Goal: Task Accomplishment & Management: Use online tool/utility

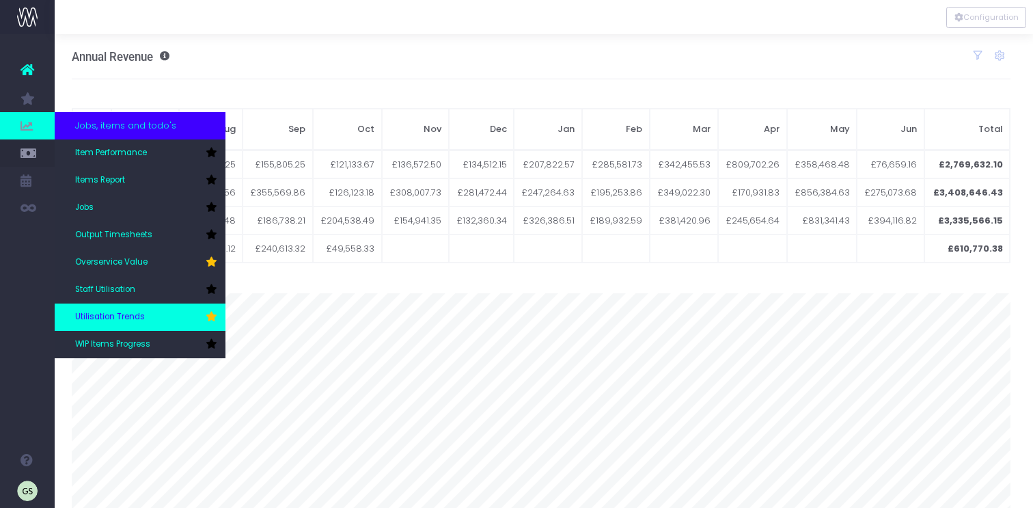
click at [135, 317] on span "Utilisation Trends" at bounding box center [110, 317] width 70 height 12
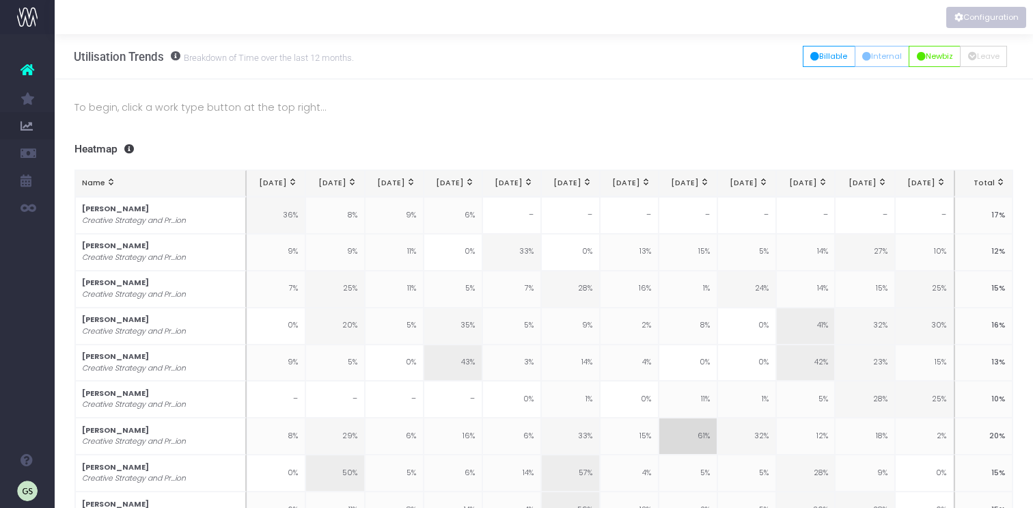
click at [1001, 14] on button "Configuration" at bounding box center [986, 17] width 80 height 21
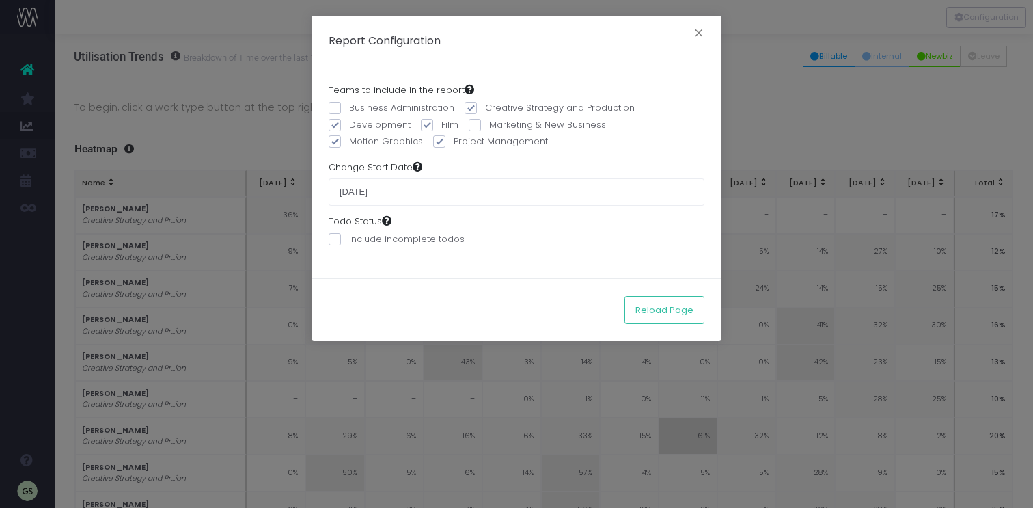
click at [337, 121] on span at bounding box center [335, 125] width 12 height 12
click at [349, 121] on input "Development" at bounding box center [353, 122] width 9 height 9
checkbox input "false"
click at [424, 123] on span at bounding box center [427, 125] width 12 height 12
click at [441, 123] on input "Film" at bounding box center [445, 122] width 9 height 9
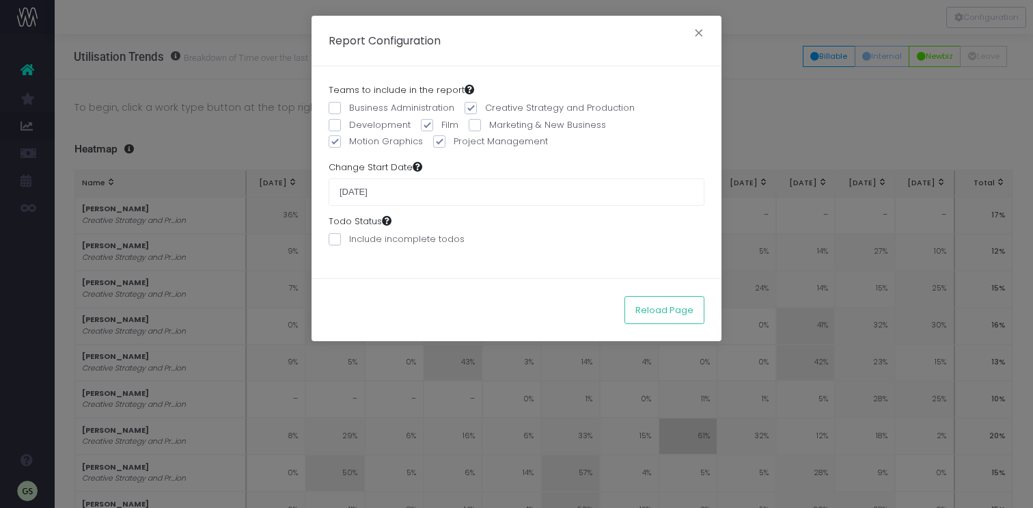
checkbox input "false"
click at [478, 105] on label "Creative Strategy and Production" at bounding box center [550, 108] width 170 height 14
click at [485, 105] on input "Creative Strategy and Production" at bounding box center [489, 105] width 9 height 9
checkbox input "false"
click at [443, 140] on label "Project Management" at bounding box center [490, 142] width 115 height 14
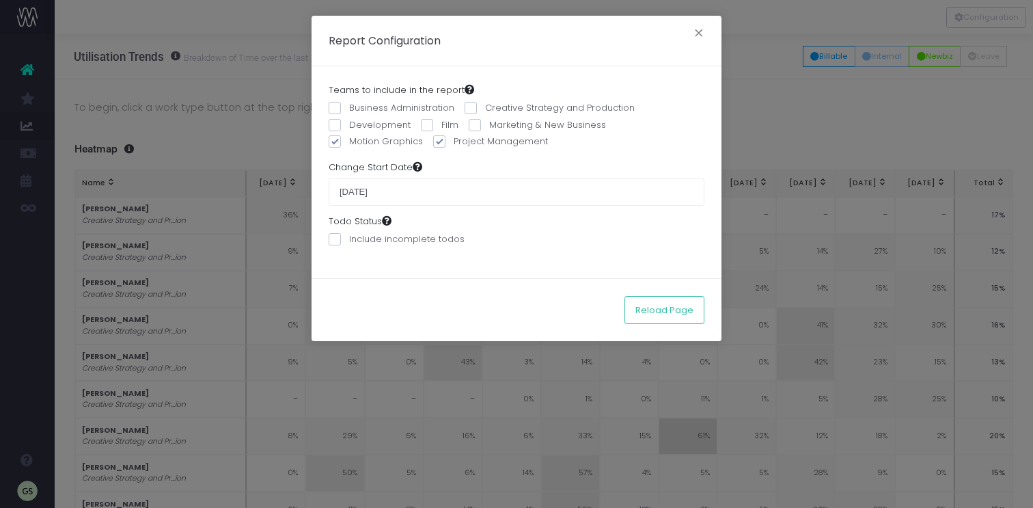
click at [454, 140] on input "Project Management" at bounding box center [458, 139] width 9 height 9
checkbox input "false"
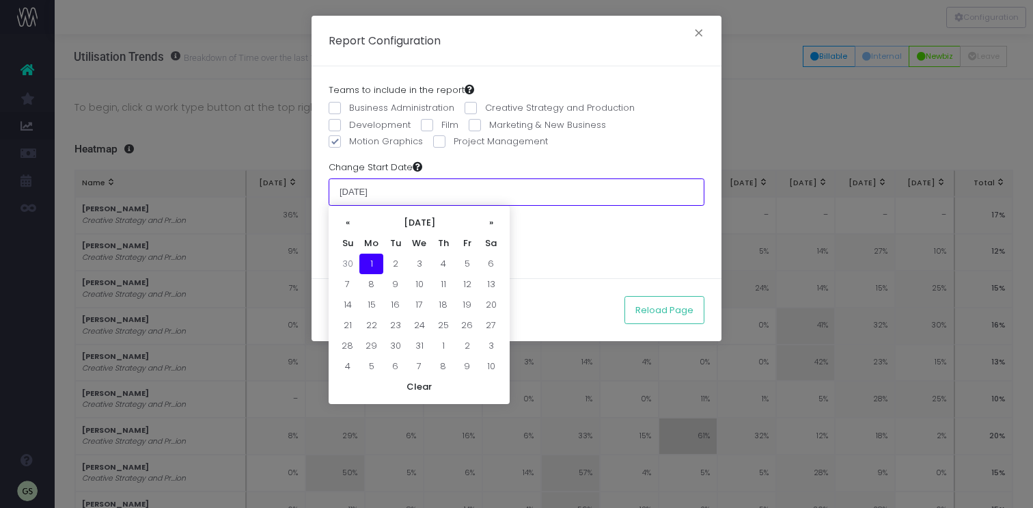
click at [402, 190] on input "[DATE]" at bounding box center [517, 191] width 376 height 27
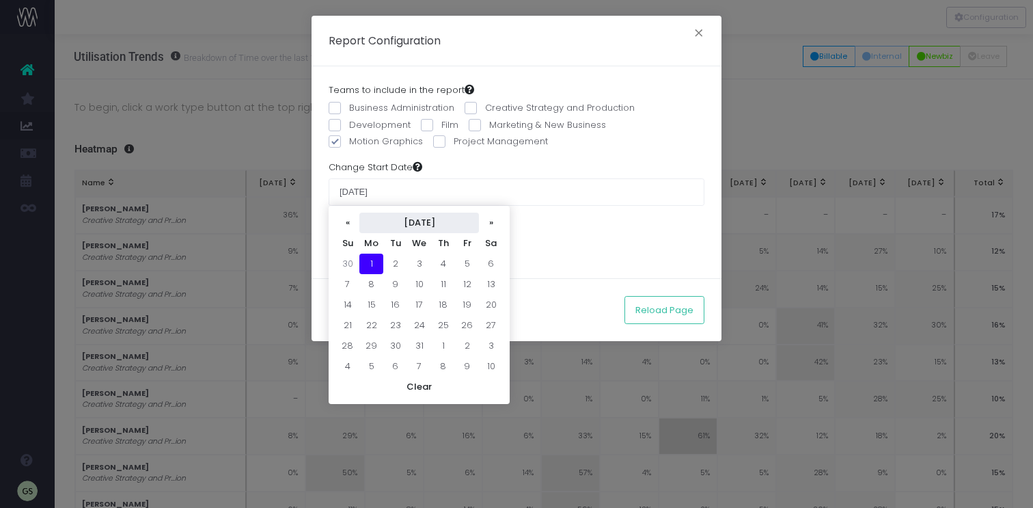
click at [446, 224] on th "[DATE]" at bounding box center [419, 222] width 120 height 20
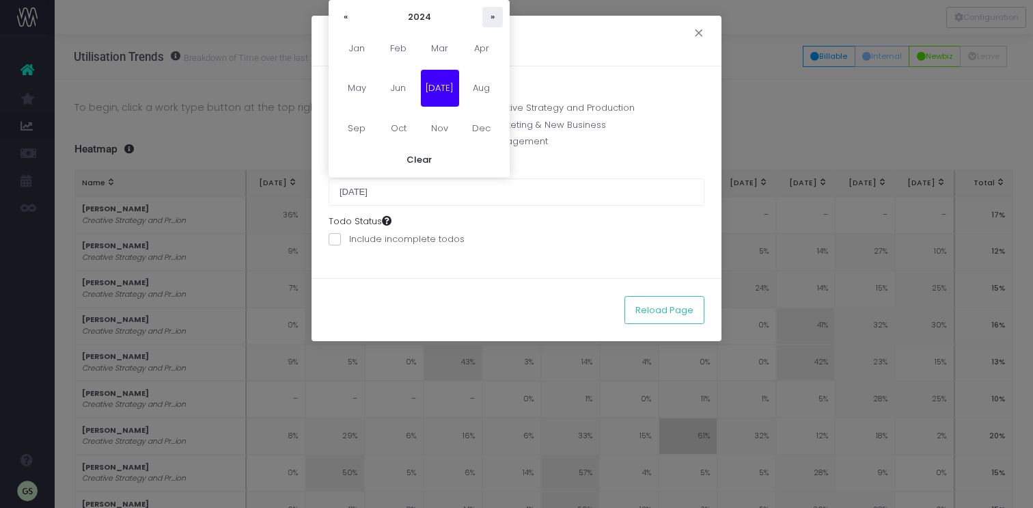
click at [496, 15] on th "»" at bounding box center [492, 17] width 20 height 20
click at [445, 89] on span "[DATE]" at bounding box center [440, 88] width 38 height 37
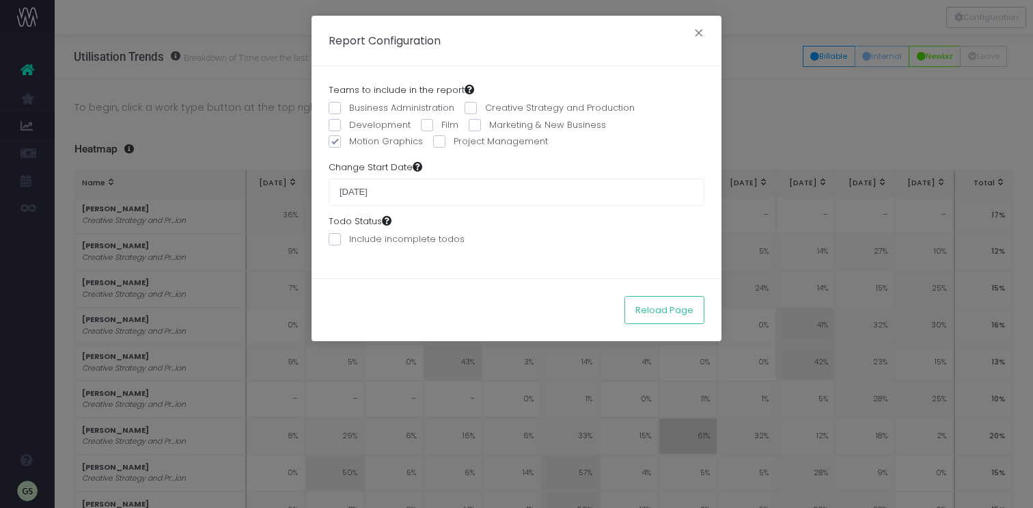
click at [596, 148] on div "Business Administration Creative Strategy and Production Development Film Marke…" at bounding box center [517, 126] width 376 height 51
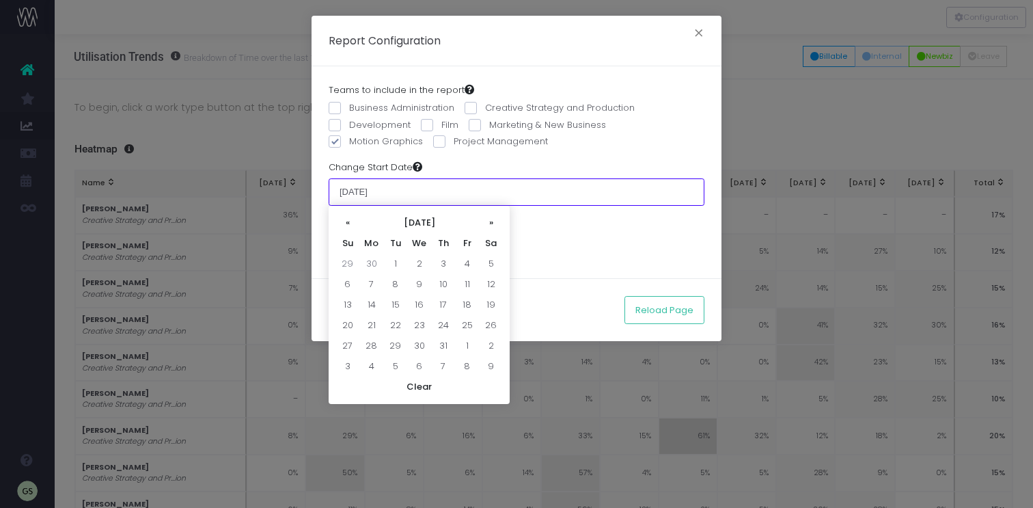
click at [420, 187] on input "[DATE]" at bounding box center [517, 191] width 376 height 27
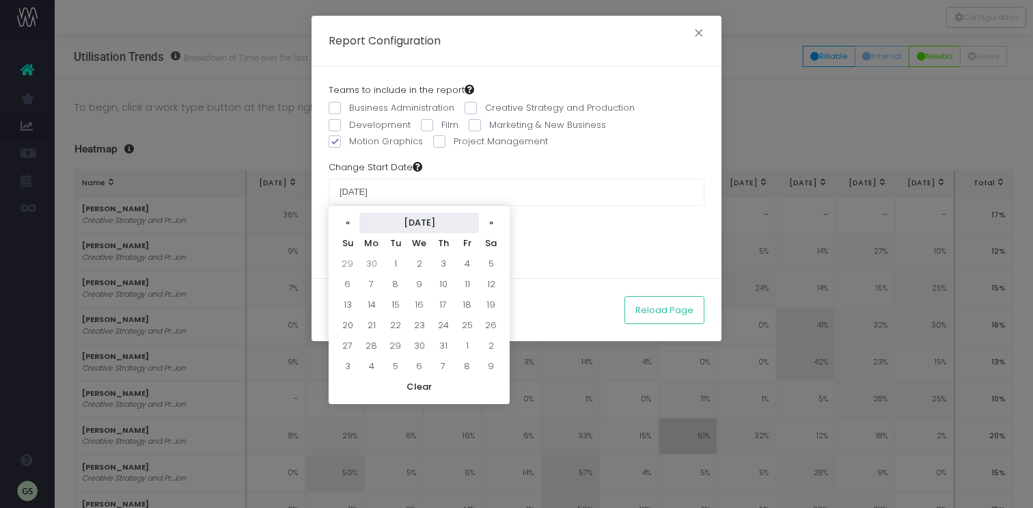
click at [444, 224] on th "[DATE]" at bounding box center [419, 222] width 120 height 20
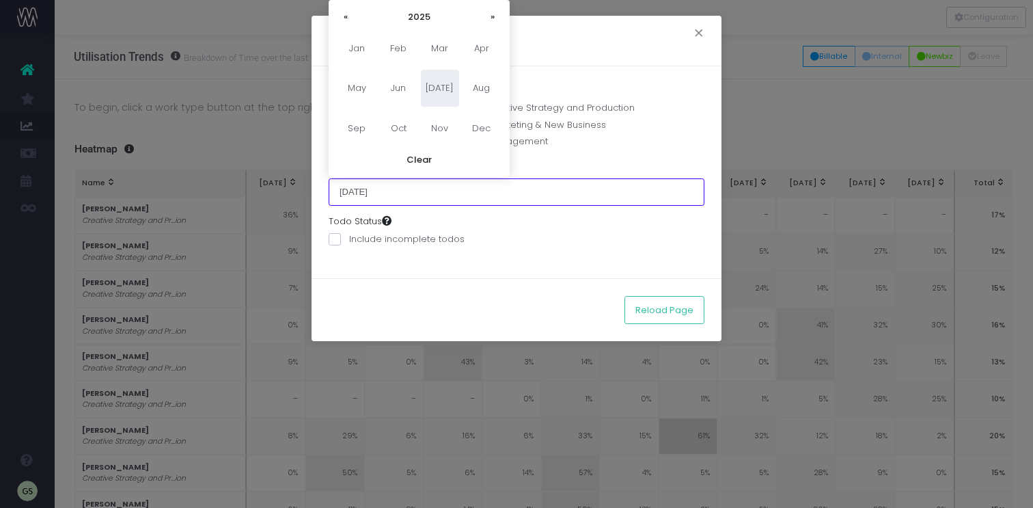
click at [432, 182] on input "01 July 2024" at bounding box center [517, 191] width 376 height 27
click at [432, 189] on input "01 July 2024" at bounding box center [517, 191] width 376 height 27
type input "[DATE]"
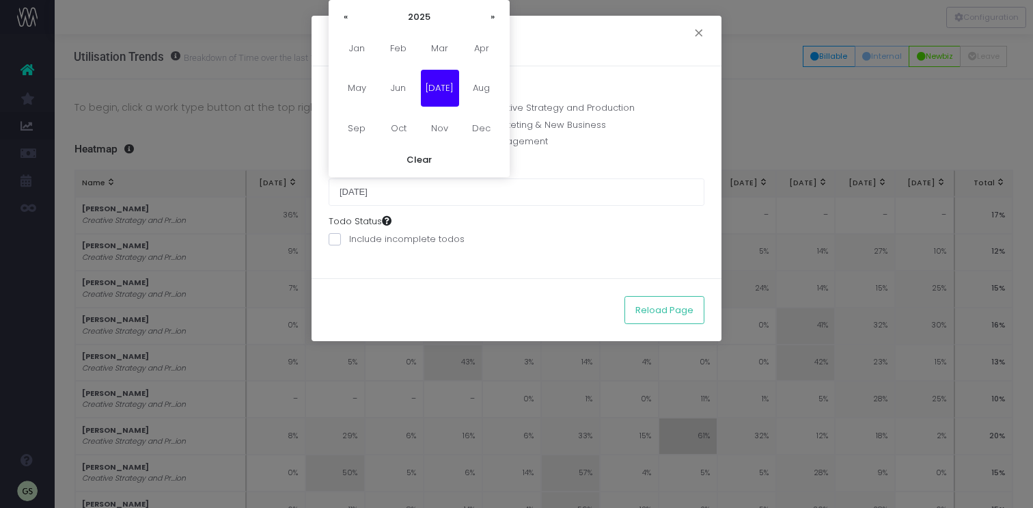
click at [664, 152] on div "Teams to include in the report Business Administration Creative Strategy and Pr…" at bounding box center [517, 172] width 410 height 212
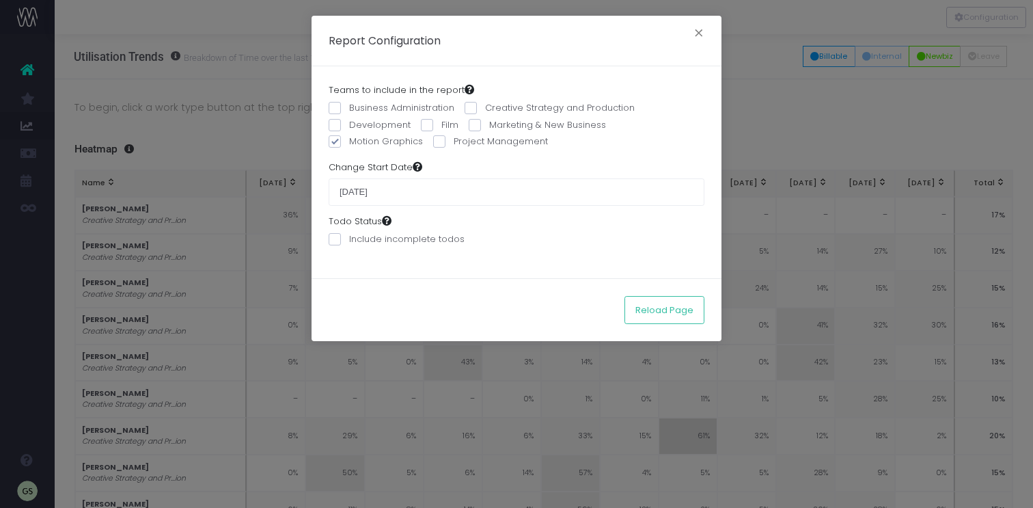
click at [488, 236] on div "Todo Status Include incomplete todos" at bounding box center [517, 234] width 376 height 38
click at [670, 303] on button "Reload Page" at bounding box center [664, 309] width 80 height 27
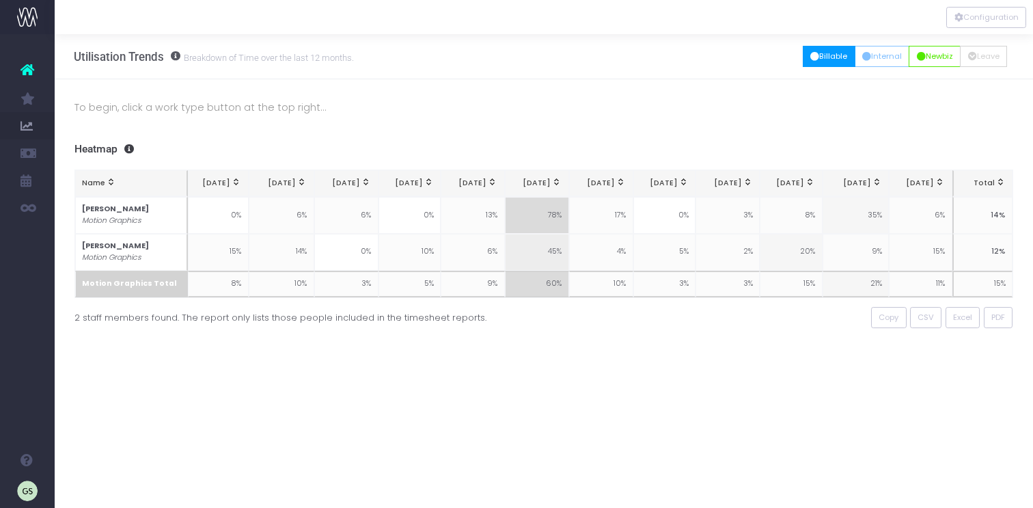
click at [823, 55] on button "Billable" at bounding box center [829, 56] width 53 height 21
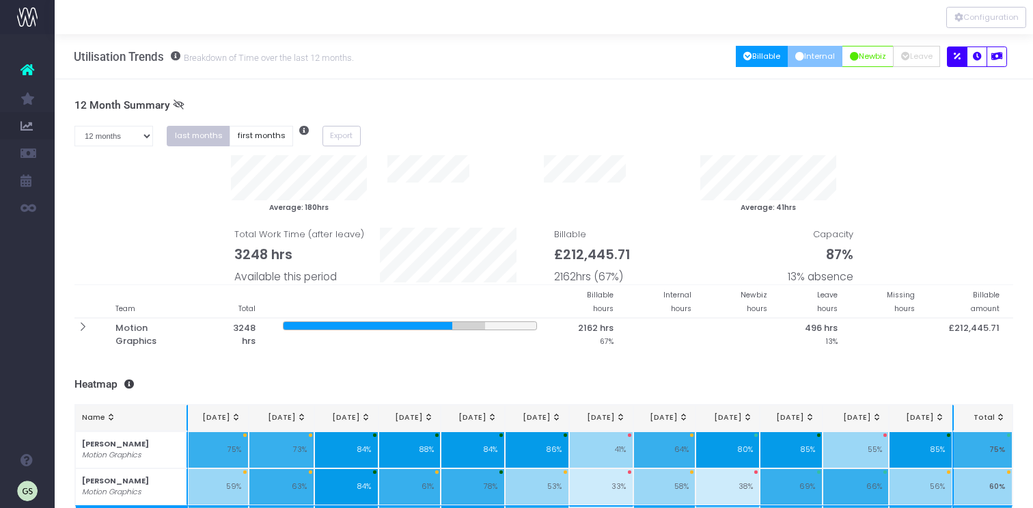
click at [812, 55] on button "Internal" at bounding box center [815, 56] width 55 height 21
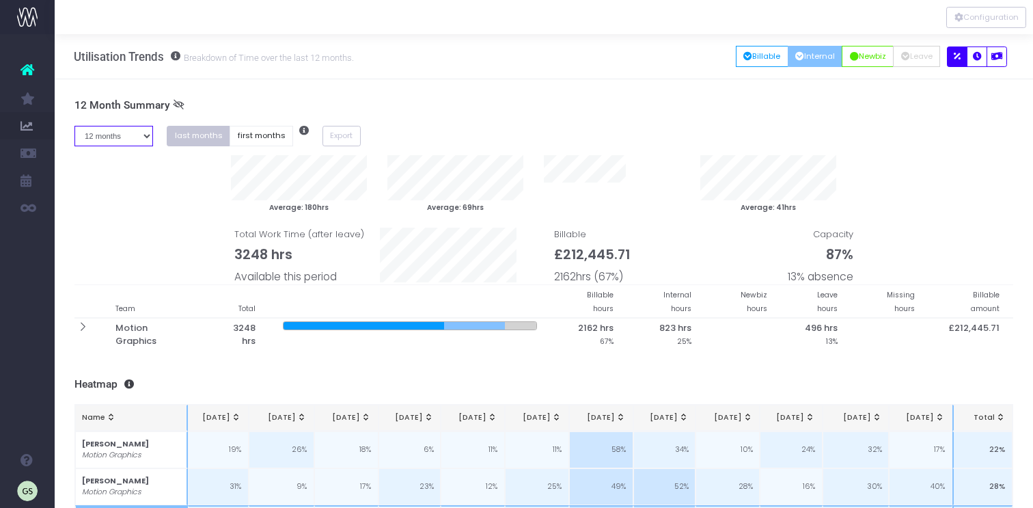
click at [145, 135] on select "1 month 2 months 3 months 4 months 5 months 6 months 7 months 8 months 9 months…" at bounding box center [113, 136] width 79 height 21
select select "three"
click at [74, 126] on select "1 month 2 months 3 months 4 months 5 months 6 months 7 months 8 months 9 months…" at bounding box center [113, 136] width 79 height 21
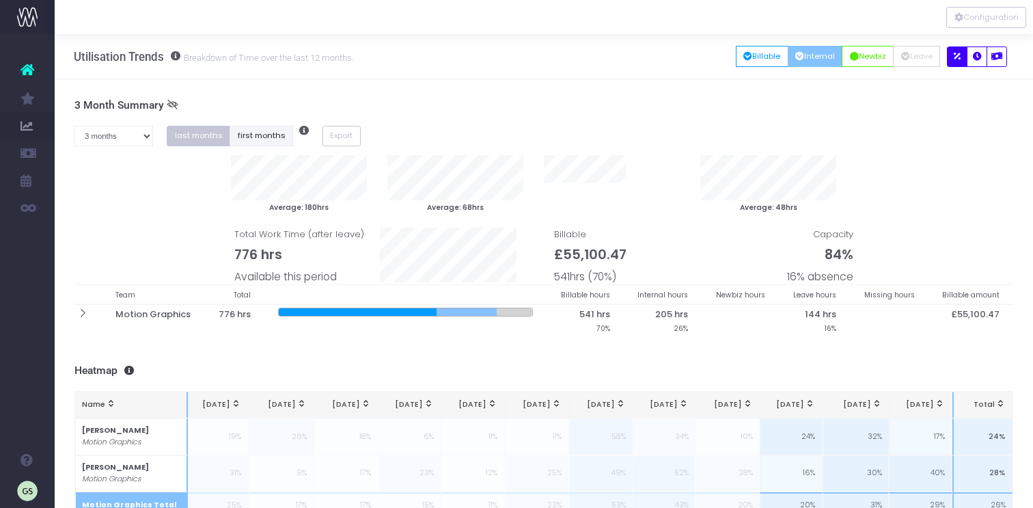
click at [262, 139] on button "first months" at bounding box center [262, 136] width 64 height 21
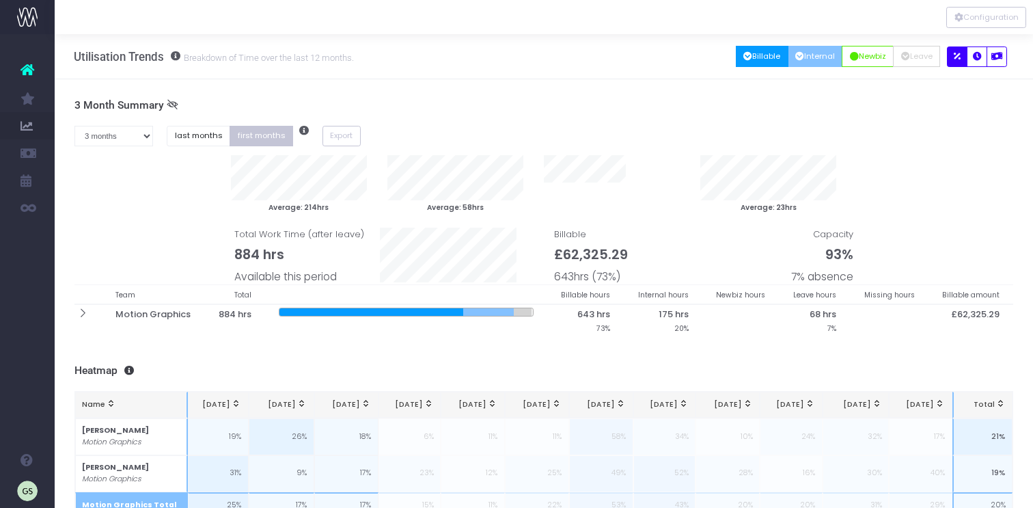
click at [753, 51] on button "Billable" at bounding box center [762, 56] width 53 height 21
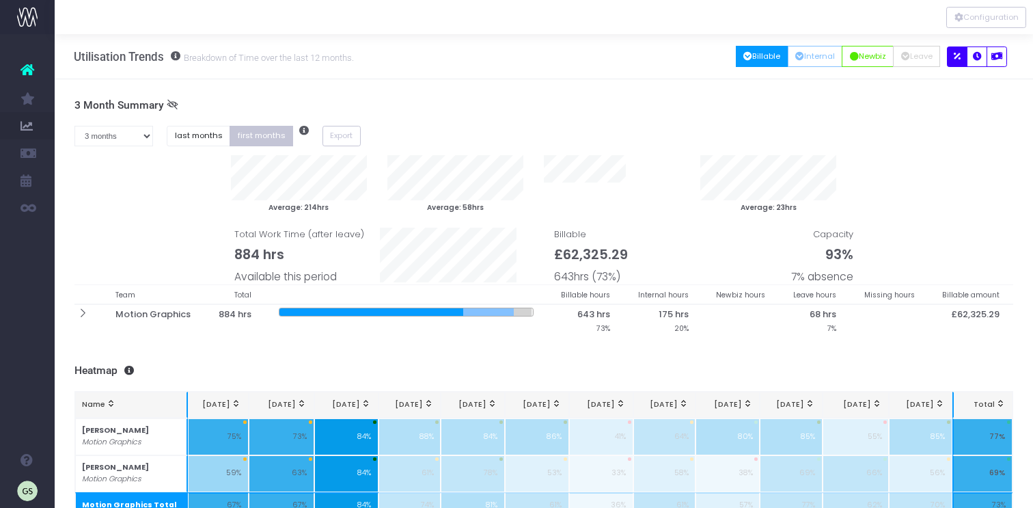
click at [913, 122] on div "3 Month Summary 1 month 2 months 3 months 4 months 5 months 6 months 7 months 8…" at bounding box center [543, 218] width 939 height 238
click at [192, 138] on button "last months" at bounding box center [199, 136] width 64 height 21
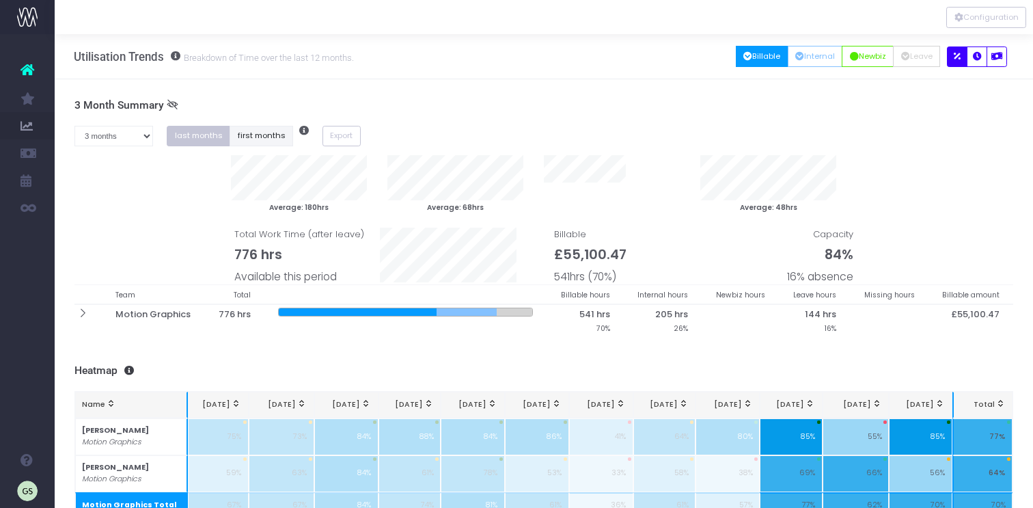
click at [265, 135] on button "first months" at bounding box center [262, 136] width 64 height 21
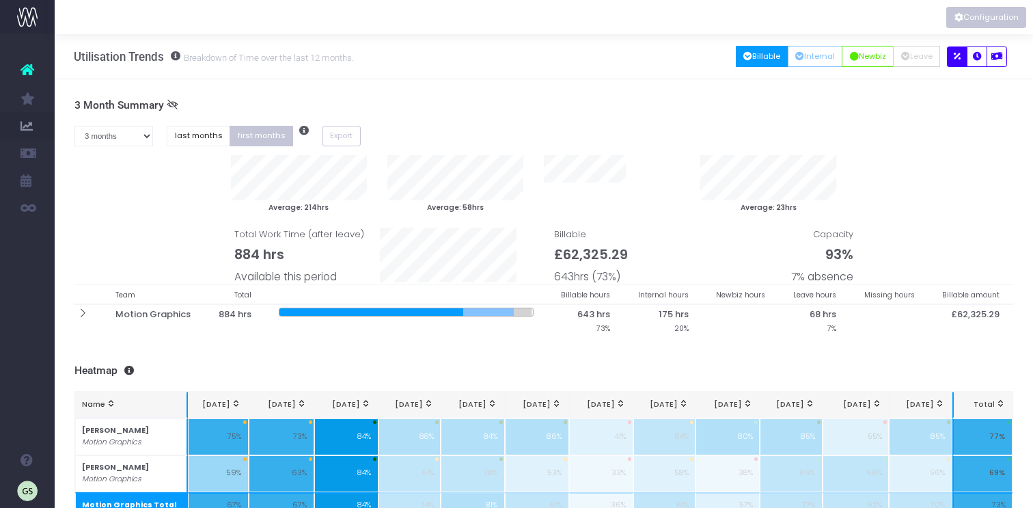
click at [989, 22] on button "Configuration" at bounding box center [986, 17] width 80 height 21
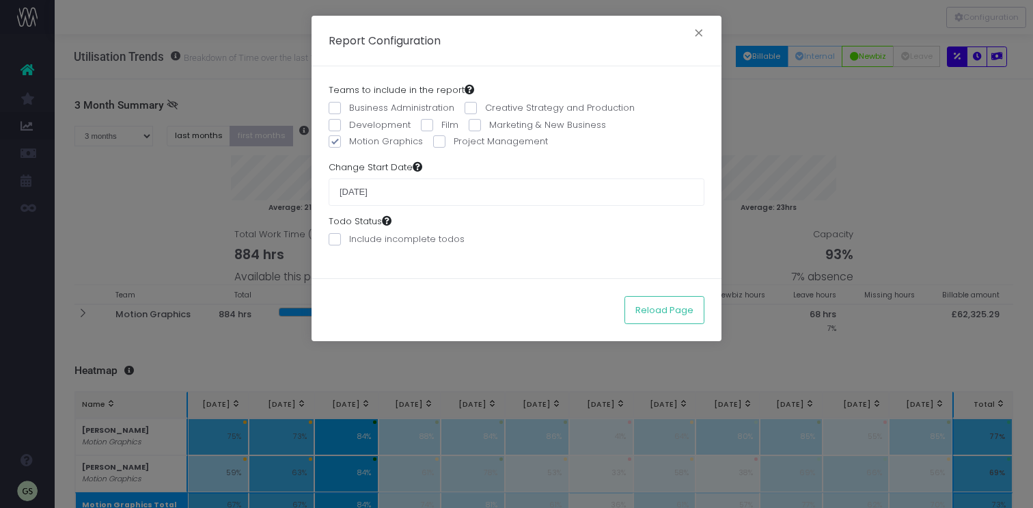
click at [336, 142] on span at bounding box center [335, 141] width 12 height 12
click at [349, 142] on input "Motion Graphics" at bounding box center [353, 139] width 9 height 9
checkbox input "false"
click at [466, 110] on span at bounding box center [471, 108] width 12 height 12
click at [485, 110] on input "Creative Strategy and Production" at bounding box center [489, 105] width 9 height 9
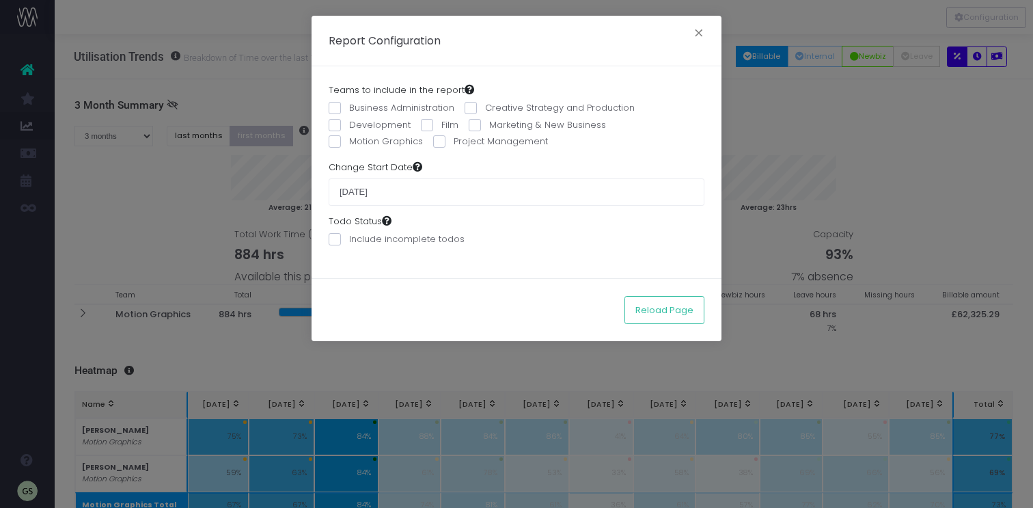
checkbox input "true"
click at [669, 309] on button "Reload Page" at bounding box center [664, 309] width 80 height 27
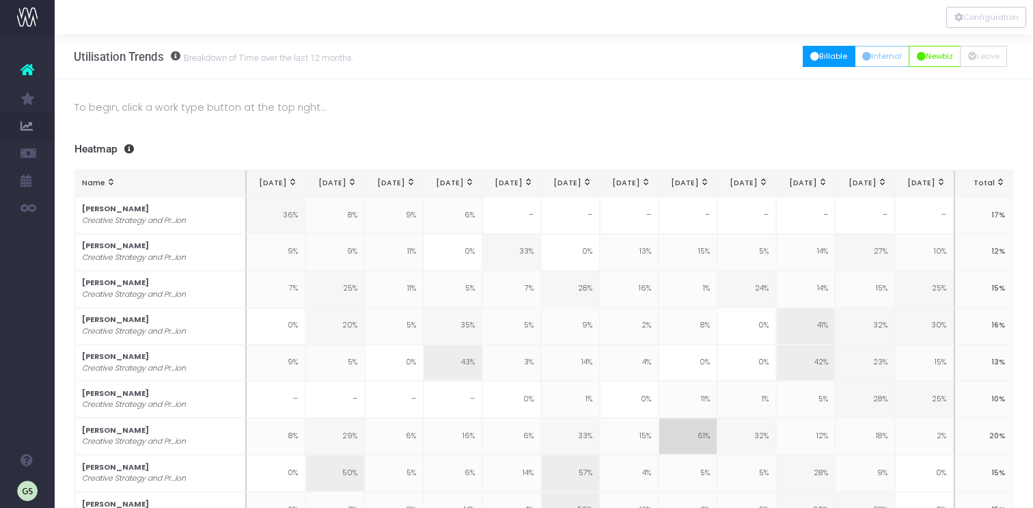
click at [819, 59] on button "Billable" at bounding box center [829, 56] width 53 height 21
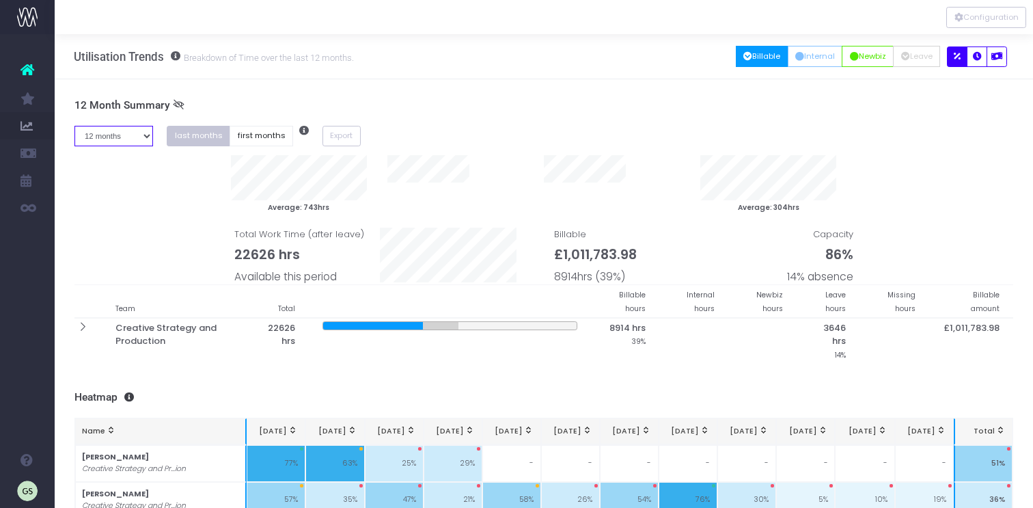
click at [132, 139] on select "1 month 2 months 3 months 4 months 5 months 6 months 7 months 8 months 9 months…" at bounding box center [113, 136] width 79 height 21
click at [74, 126] on select "1 month 2 months 3 months 4 months 5 months 6 months 7 months 8 months 9 months…" at bounding box center [113, 136] width 79 height 21
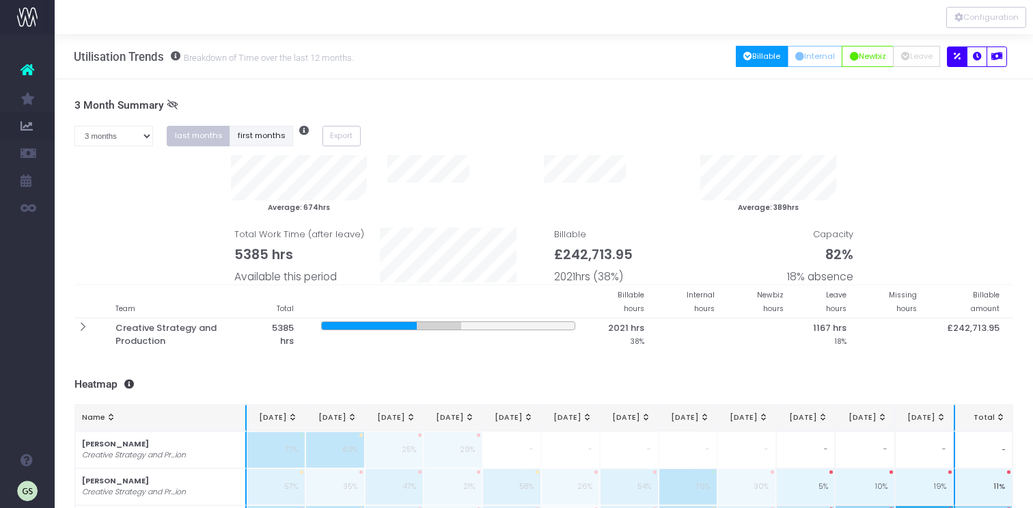
click at [261, 140] on button "first months" at bounding box center [262, 136] width 64 height 21
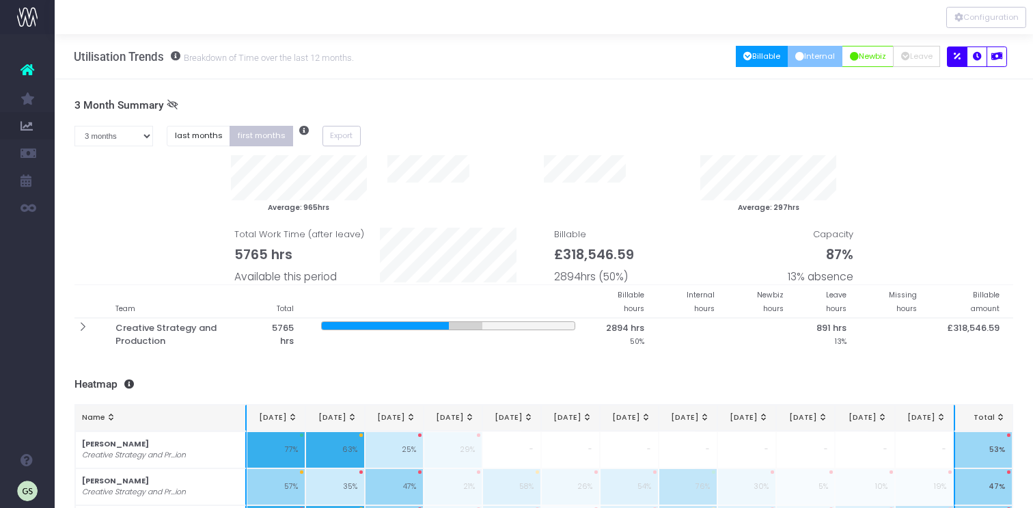
click at [804, 57] on button "Internal" at bounding box center [815, 56] width 55 height 21
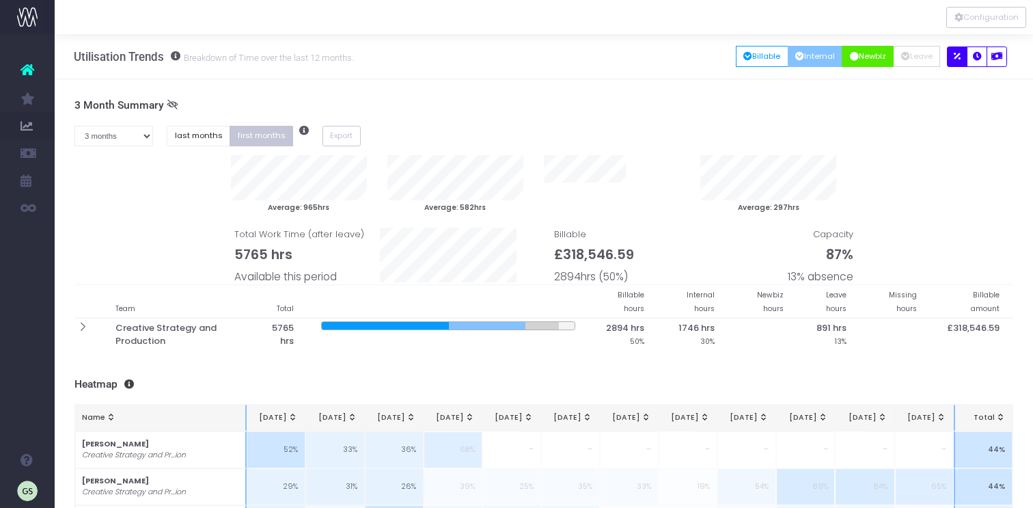
click at [868, 58] on button "Newbiz" at bounding box center [868, 56] width 52 height 21
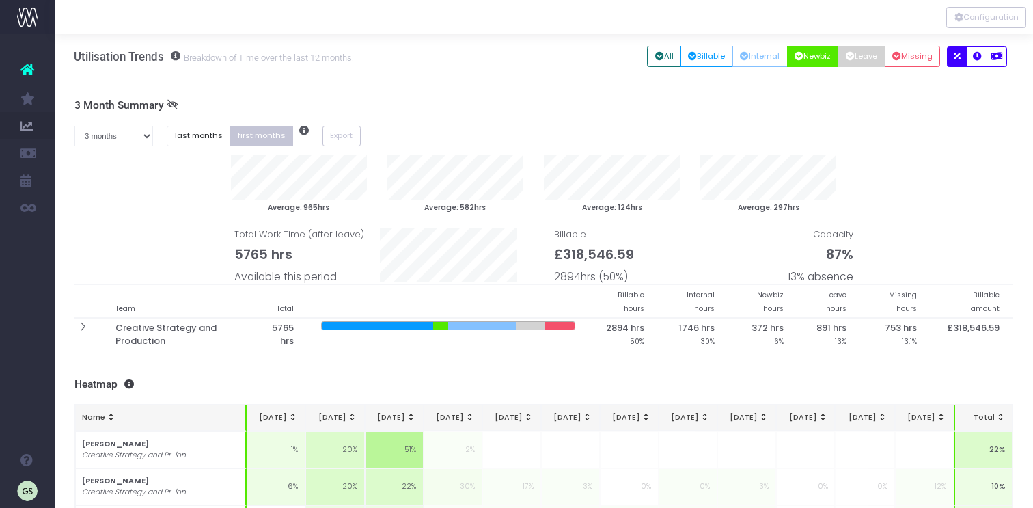
click at [857, 59] on button "Leave" at bounding box center [861, 56] width 47 height 21
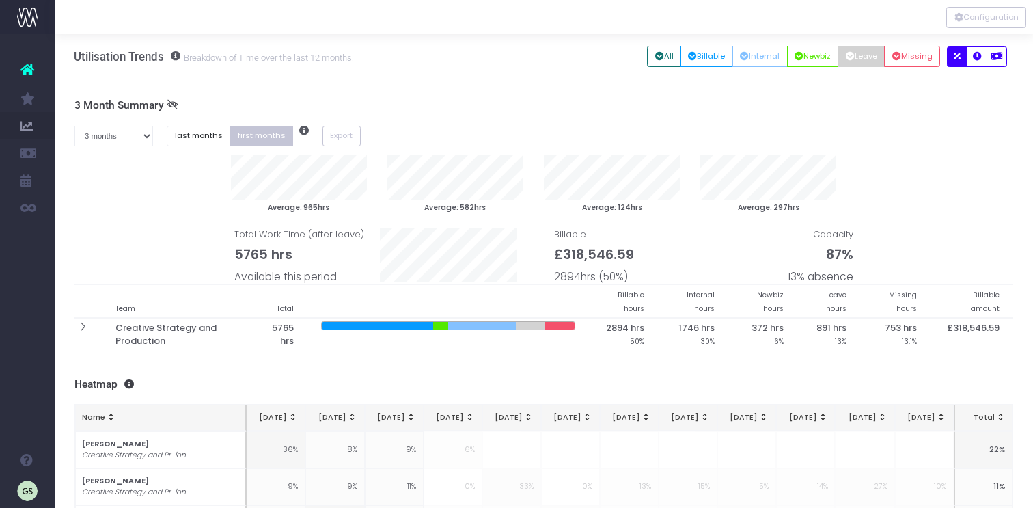
click at [658, 54] on button "All" at bounding box center [664, 56] width 34 height 21
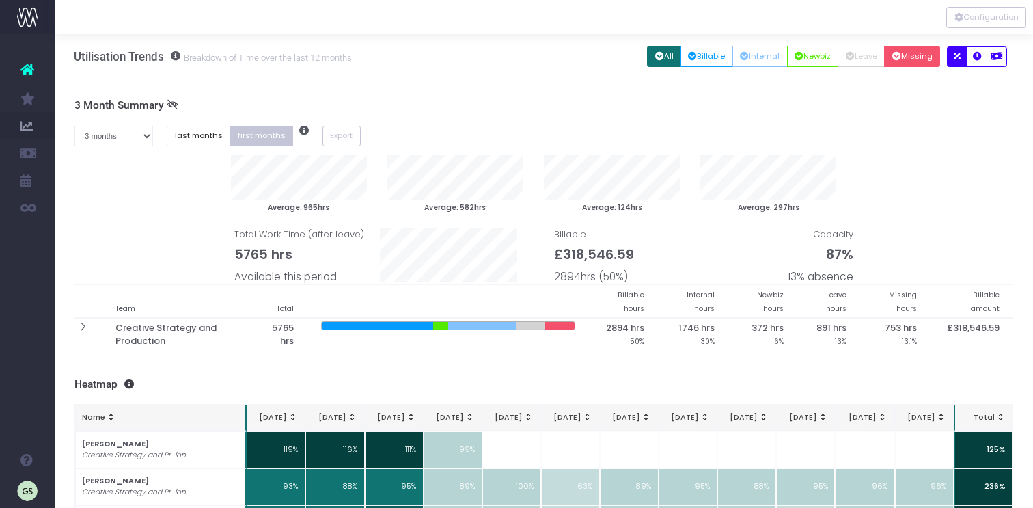
click at [913, 59] on button "Missing" at bounding box center [912, 56] width 56 height 21
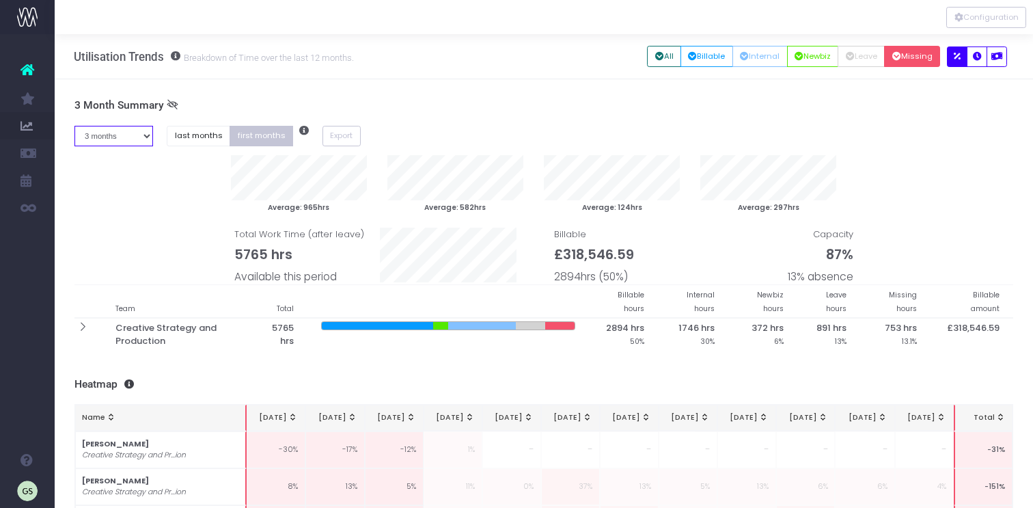
click at [131, 134] on select "1 month 2 months 3 months 4 months 5 months 6 months 7 months 8 months 9 months…" at bounding box center [113, 136] width 79 height 21
click at [74, 126] on select "1 month 2 months 3 months 4 months 5 months 6 months 7 months 8 months 9 months…" at bounding box center [113, 136] width 79 height 21
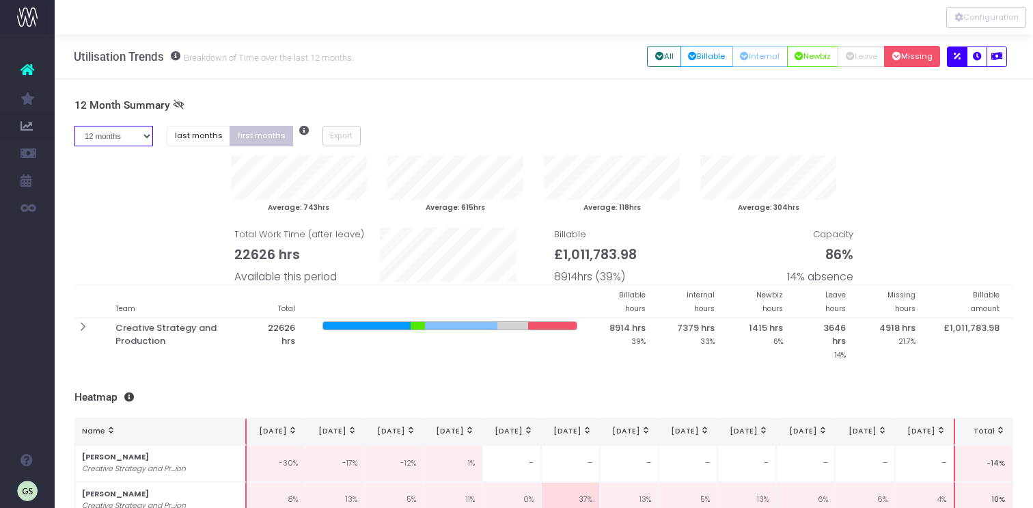
click at [139, 132] on select "1 month 2 months 3 months 4 months 5 months 6 months 7 months 8 months 9 months…" at bounding box center [113, 136] width 79 height 21
click at [74, 126] on select "1 month 2 months 3 months 4 months 5 months 6 months 7 months 8 months 9 months…" at bounding box center [113, 136] width 79 height 21
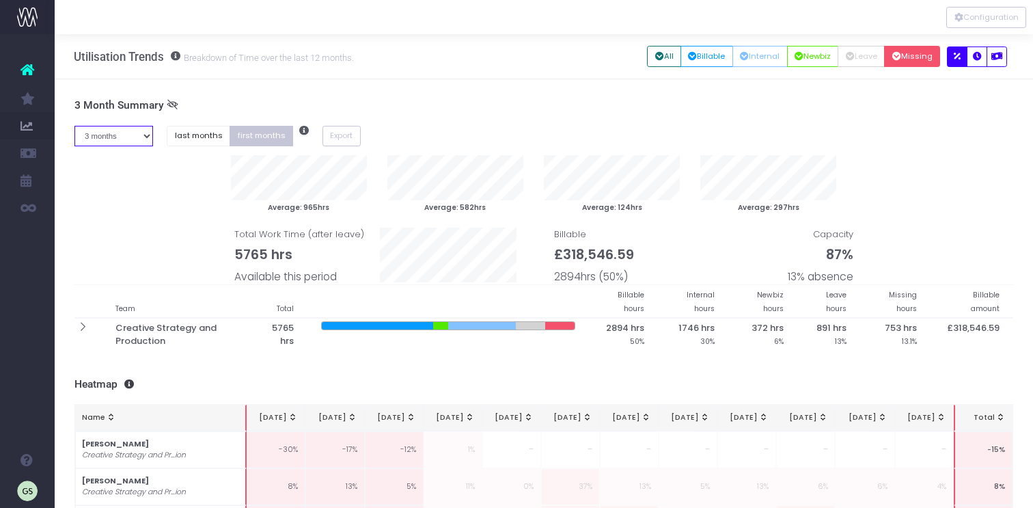
click at [131, 138] on select "1 month 2 months 3 months 4 months 5 months 6 months 7 months 8 months 9 months…" at bounding box center [113, 136] width 79 height 21
select select "twelve"
click at [74, 126] on select "1 month 2 months 3 months 4 months 5 months 6 months 7 months 8 months 9 months…" at bounding box center [113, 136] width 79 height 21
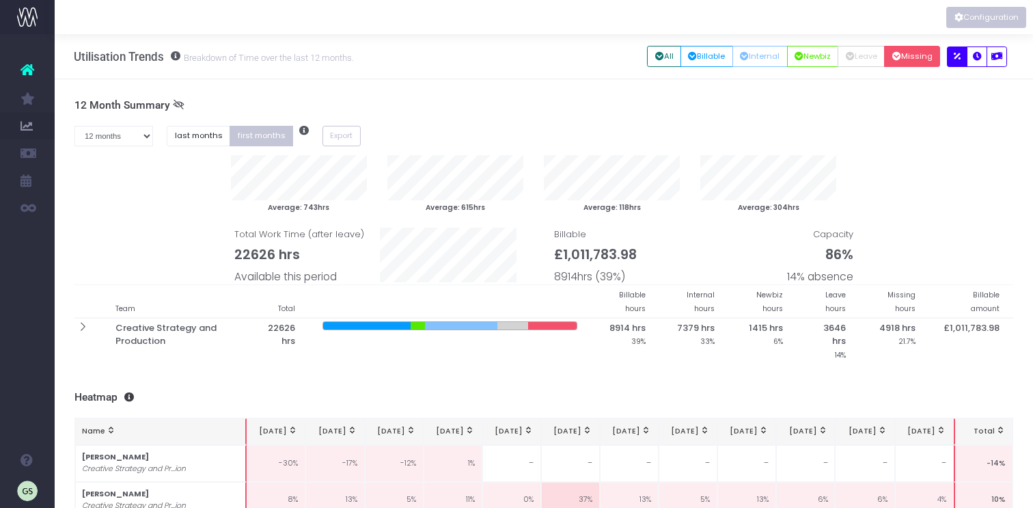
click at [997, 16] on button "Configuration" at bounding box center [986, 17] width 80 height 21
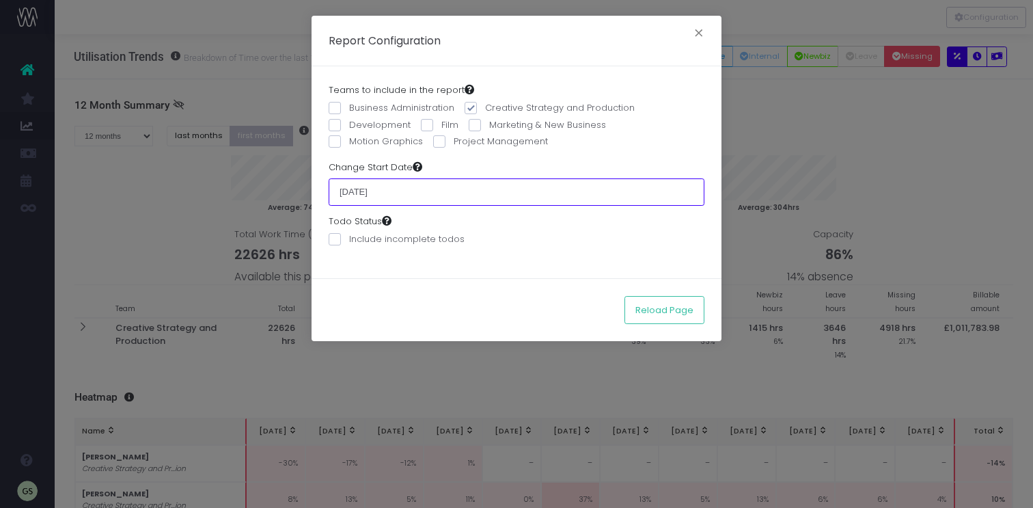
click at [457, 193] on input "[DATE]" at bounding box center [517, 191] width 376 height 27
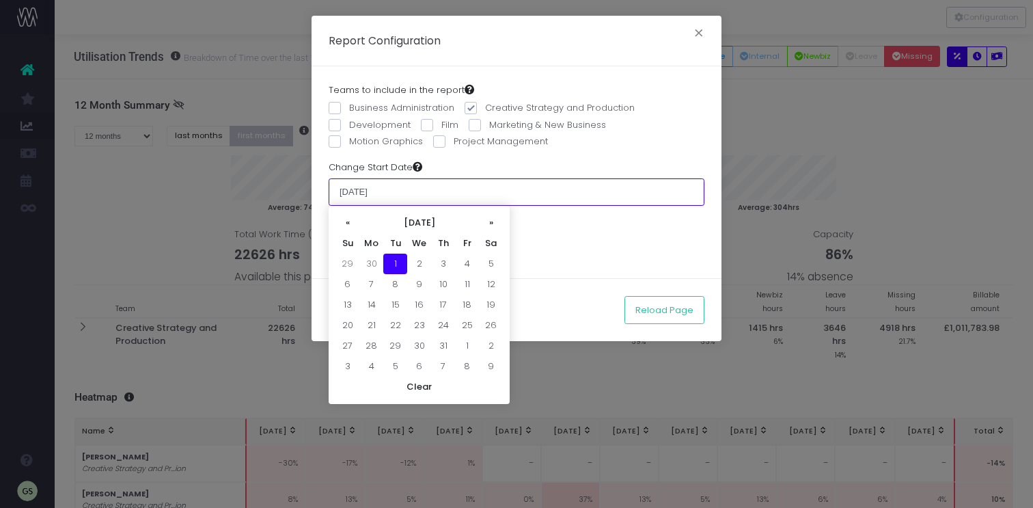
click at [457, 193] on input "[DATE]" at bounding box center [517, 191] width 376 height 27
type input "[DATE]"
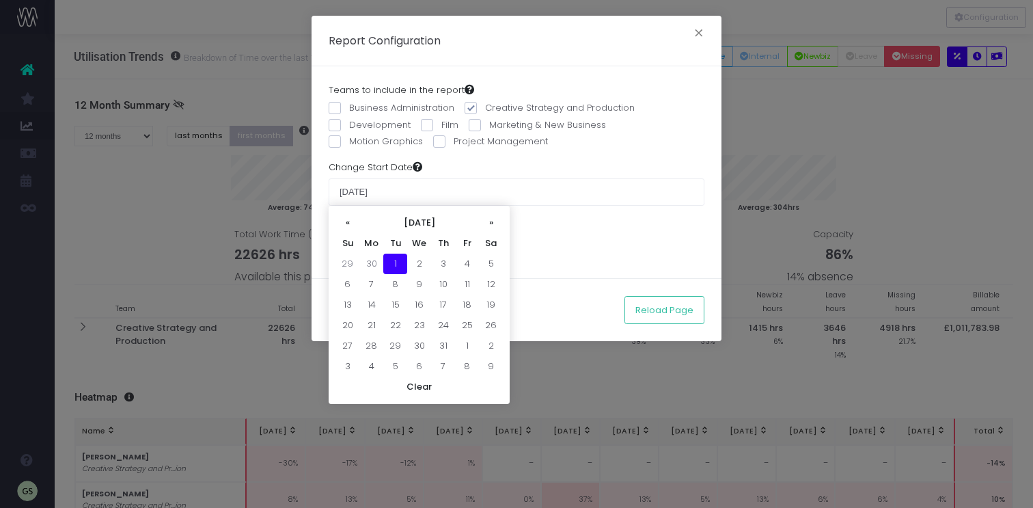
click at [568, 225] on div "Todo Status Include incomplete todos" at bounding box center [517, 234] width 376 height 38
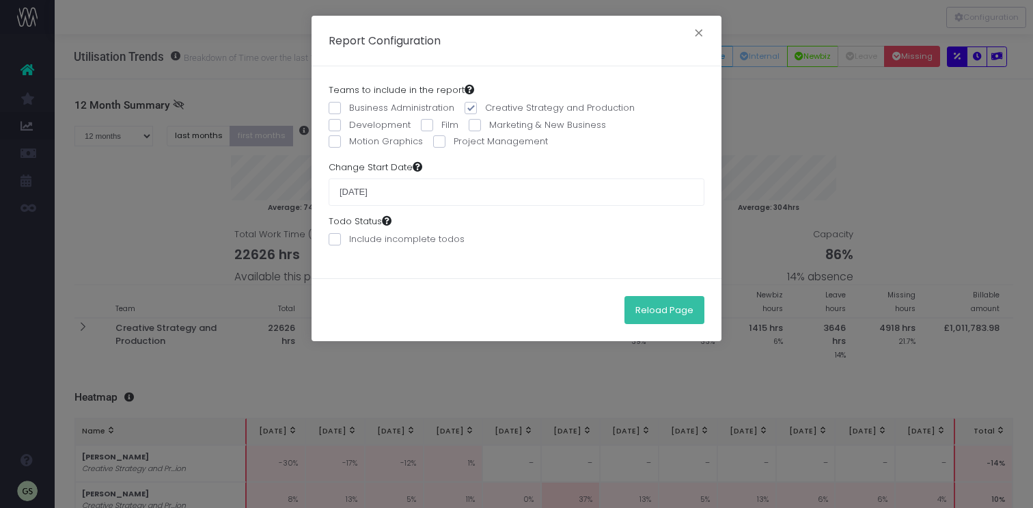
click at [666, 305] on button "Reload Page" at bounding box center [664, 309] width 80 height 27
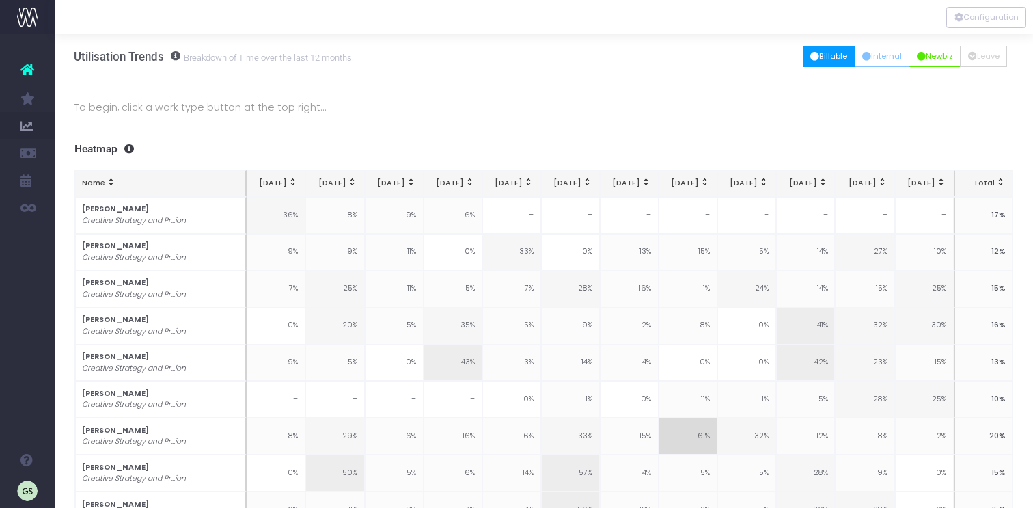
click at [830, 57] on button "Billable" at bounding box center [829, 56] width 53 height 21
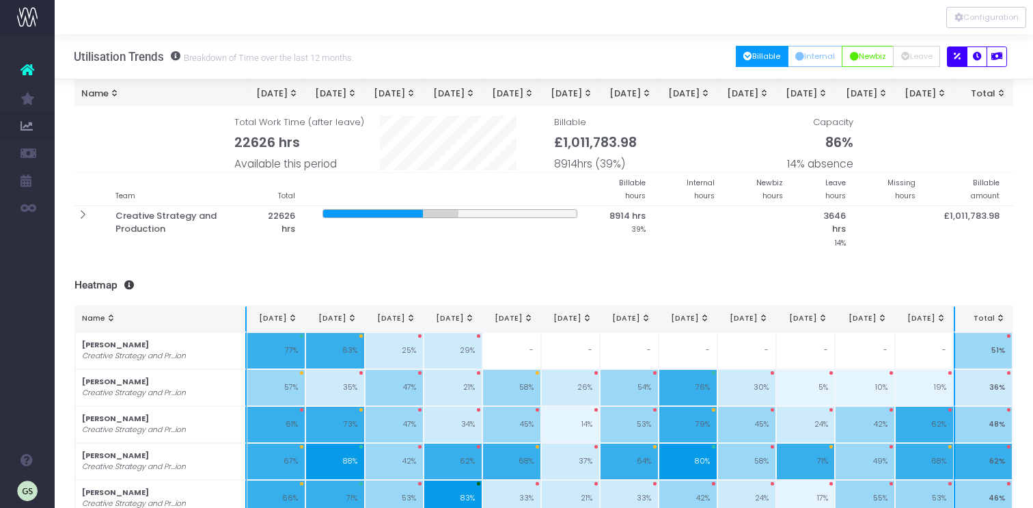
scroll to position [72, 0]
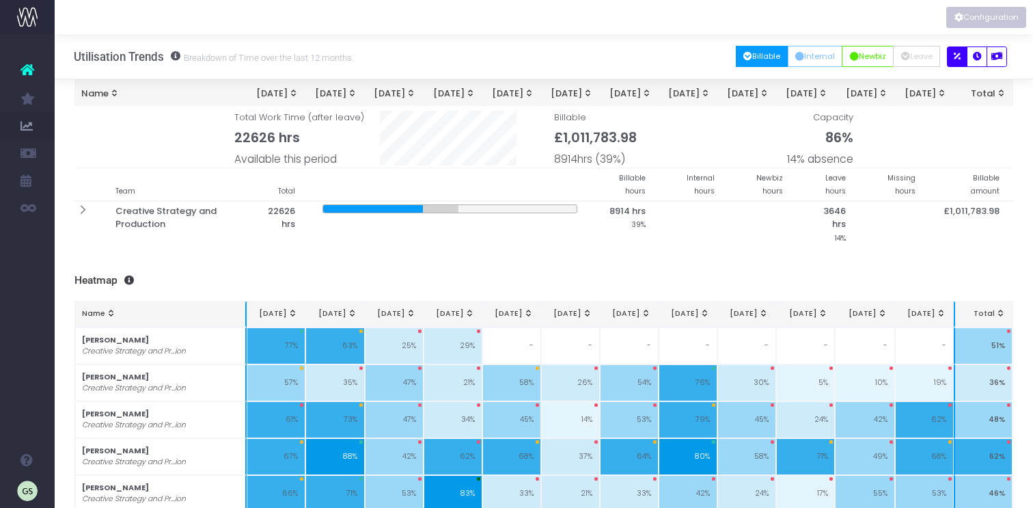
click at [984, 18] on button "Configuration" at bounding box center [986, 17] width 80 height 21
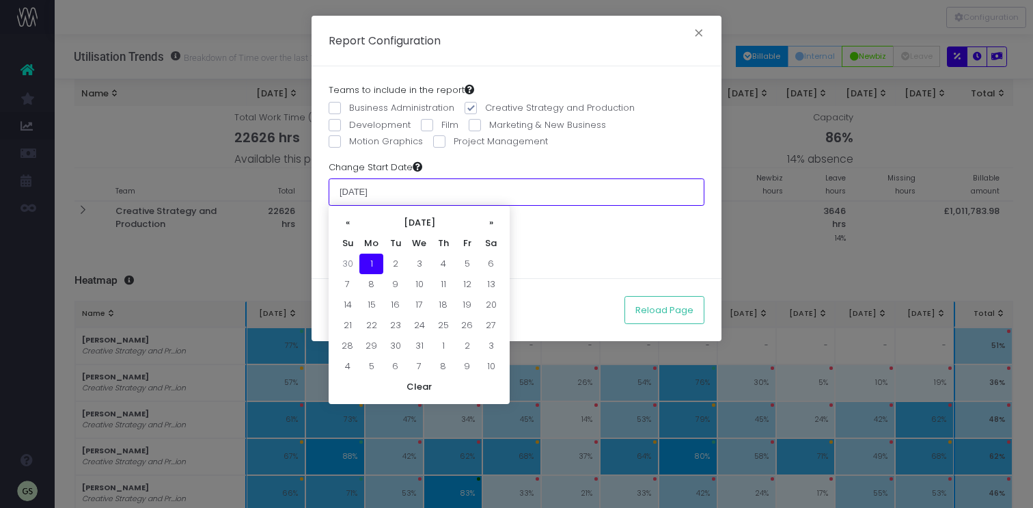
click at [428, 193] on input "[DATE]" at bounding box center [517, 191] width 376 height 27
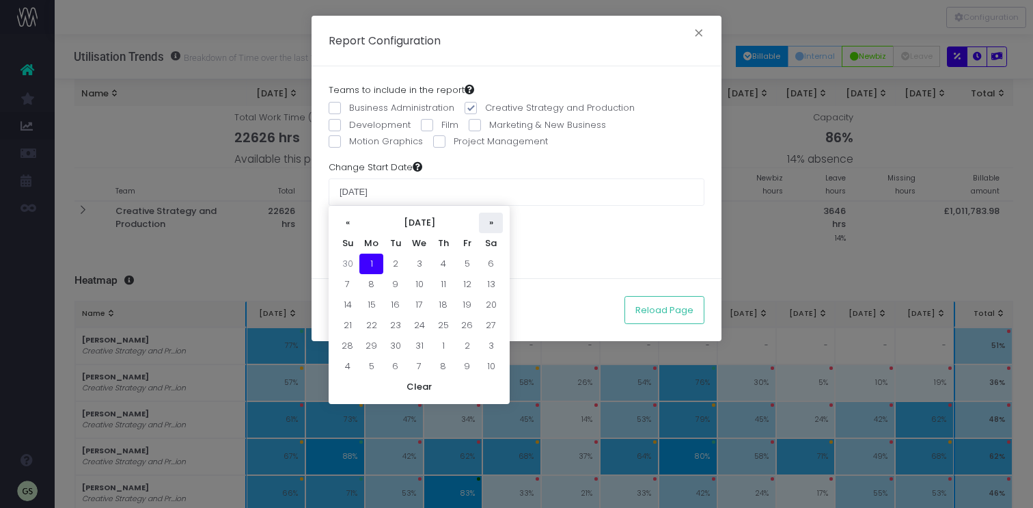
click at [488, 222] on th "»" at bounding box center [491, 222] width 24 height 20
click at [439, 222] on th "[DATE]" at bounding box center [419, 222] width 120 height 20
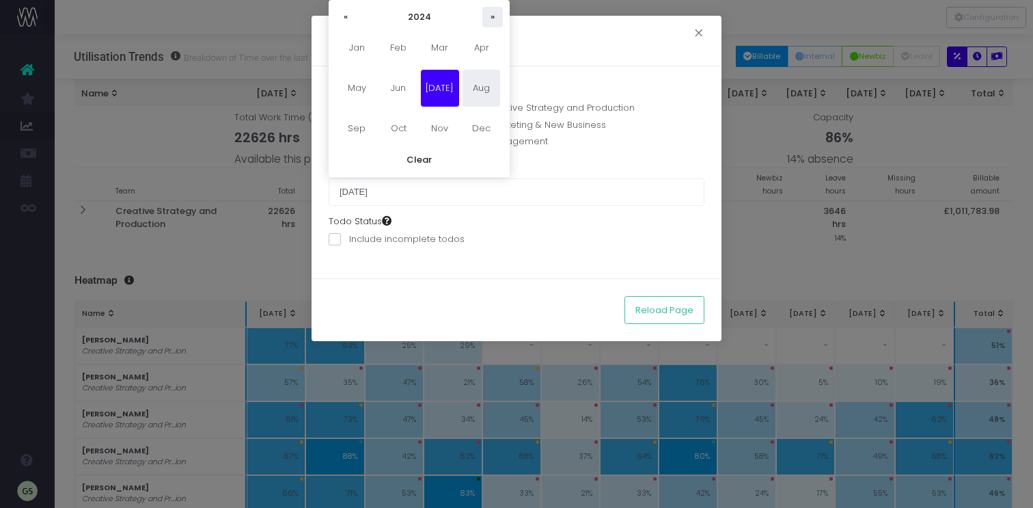
click at [488, 16] on th "»" at bounding box center [492, 17] width 20 height 20
click at [435, 12] on th "2025" at bounding box center [419, 17] width 126 height 20
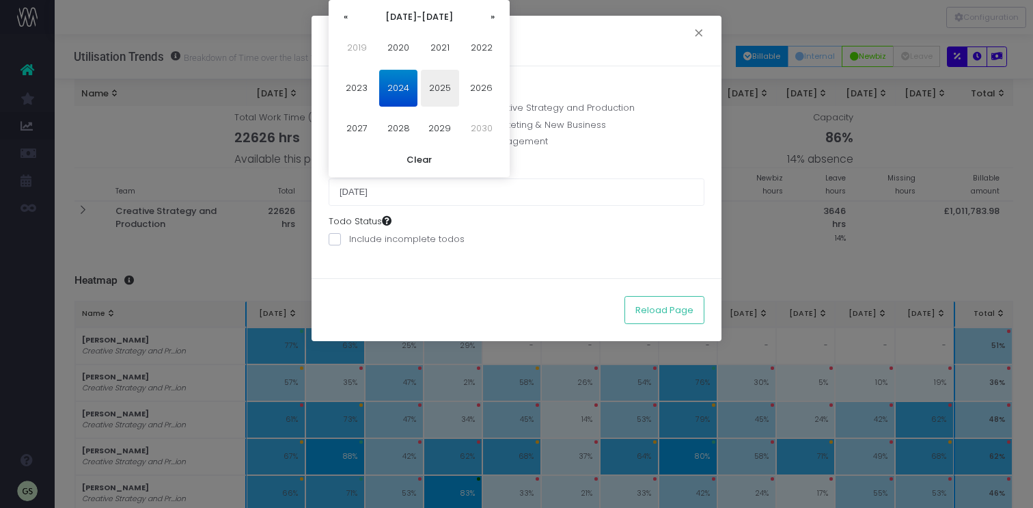
click at [440, 91] on span "2025" at bounding box center [440, 88] width 38 height 37
click at [441, 91] on span "[DATE]" at bounding box center [440, 88] width 38 height 37
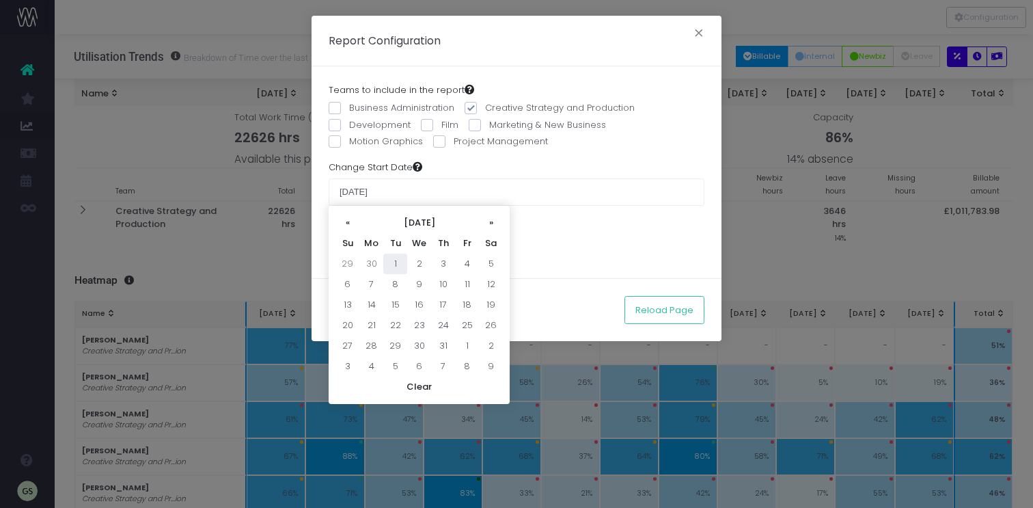
click at [397, 261] on td "1" at bounding box center [395, 263] width 24 height 20
type input "[DATE]"
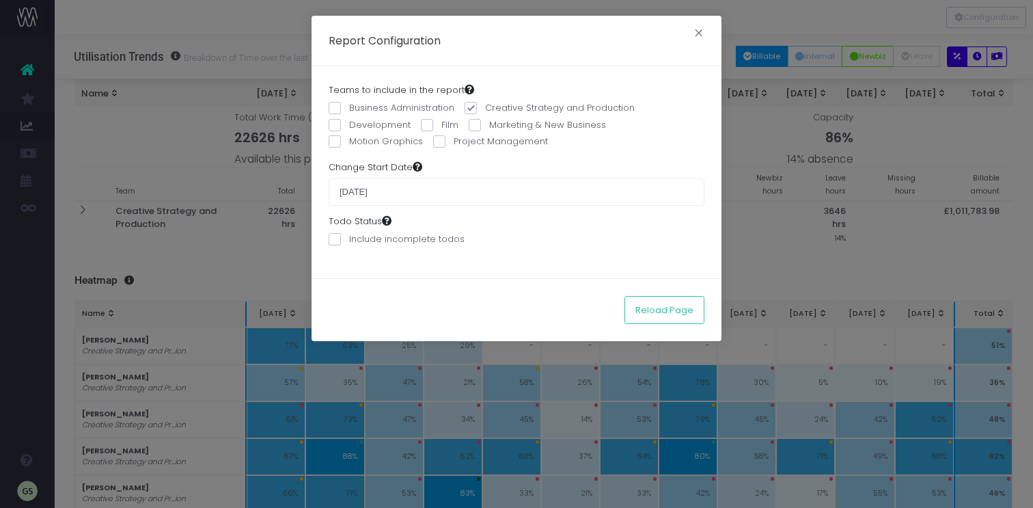
click at [483, 245] on div "Todo Status Include incomplete todos" at bounding box center [517, 234] width 376 height 38
click at [661, 303] on button "Reload Page" at bounding box center [664, 309] width 80 height 27
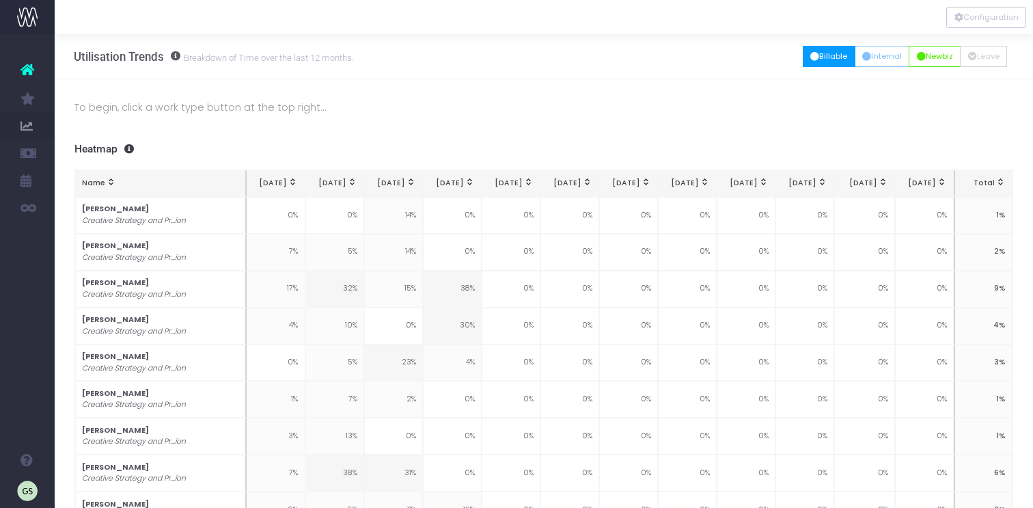
click at [818, 65] on button "Billable" at bounding box center [829, 56] width 53 height 21
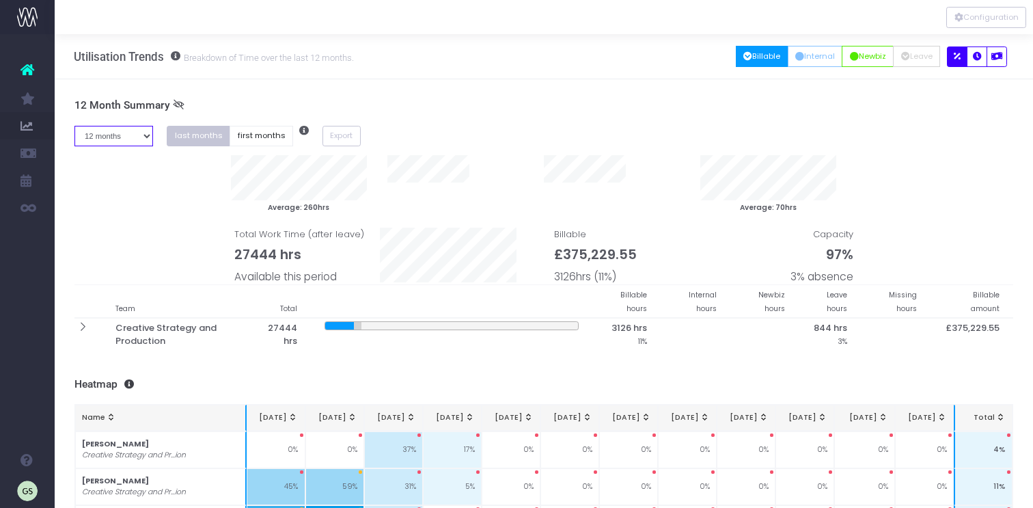
click at [142, 136] on select "1 month 2 months 3 months 4 months 5 months 6 months 7 months 8 months 9 months…" at bounding box center [113, 136] width 79 height 21
select select "three"
click at [74, 126] on select "1 month 2 months 3 months 4 months 5 months 6 months 7 months 8 months 9 months…" at bounding box center [113, 136] width 79 height 21
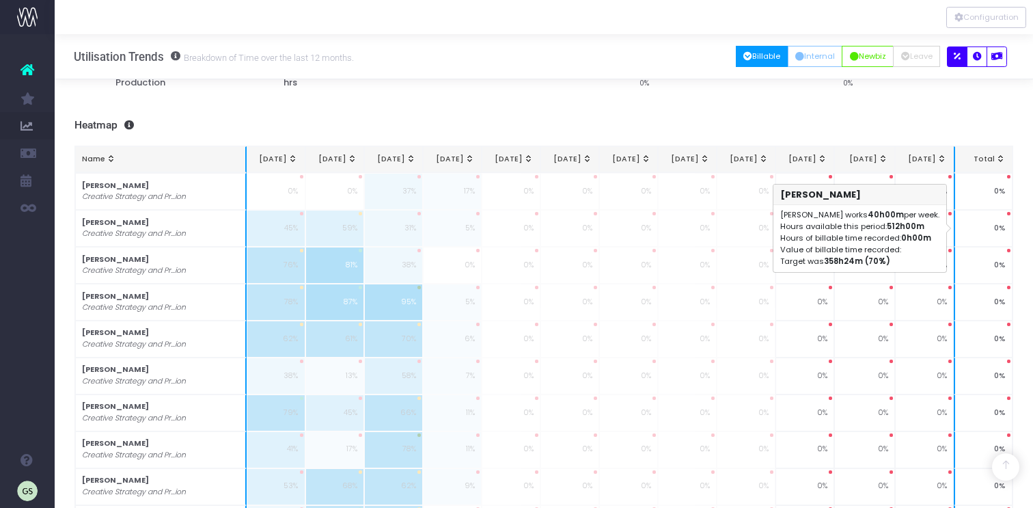
scroll to position [216, 0]
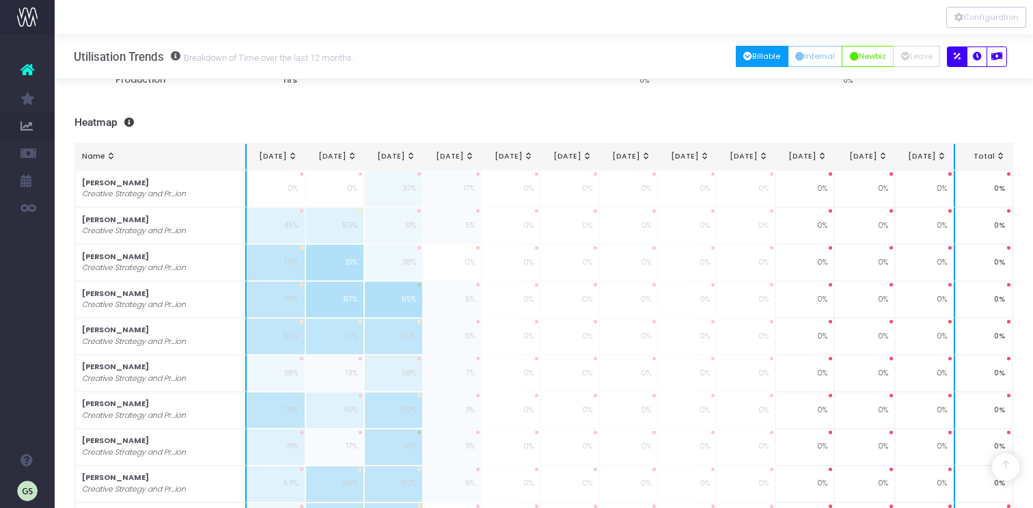
click at [762, 56] on button "Billable" at bounding box center [762, 56] width 53 height 21
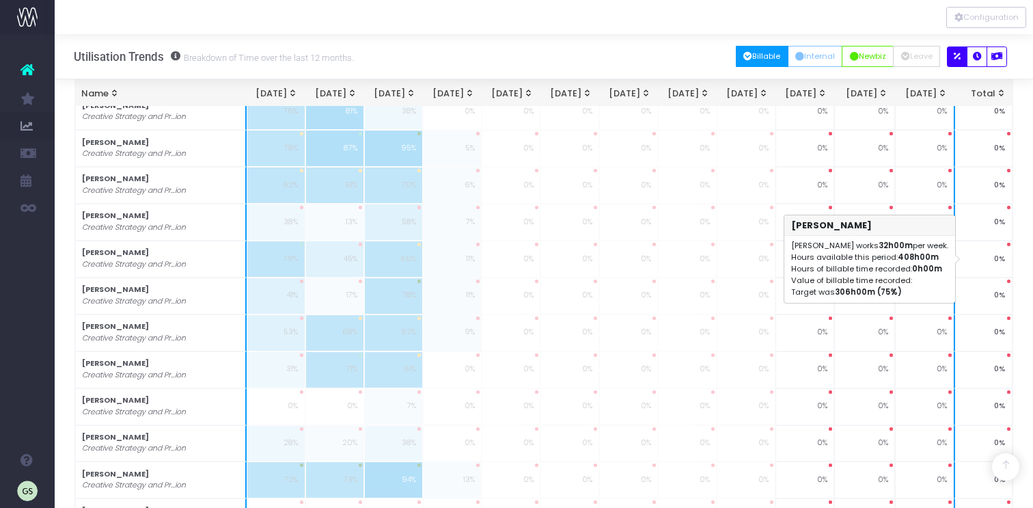
scroll to position [349, 0]
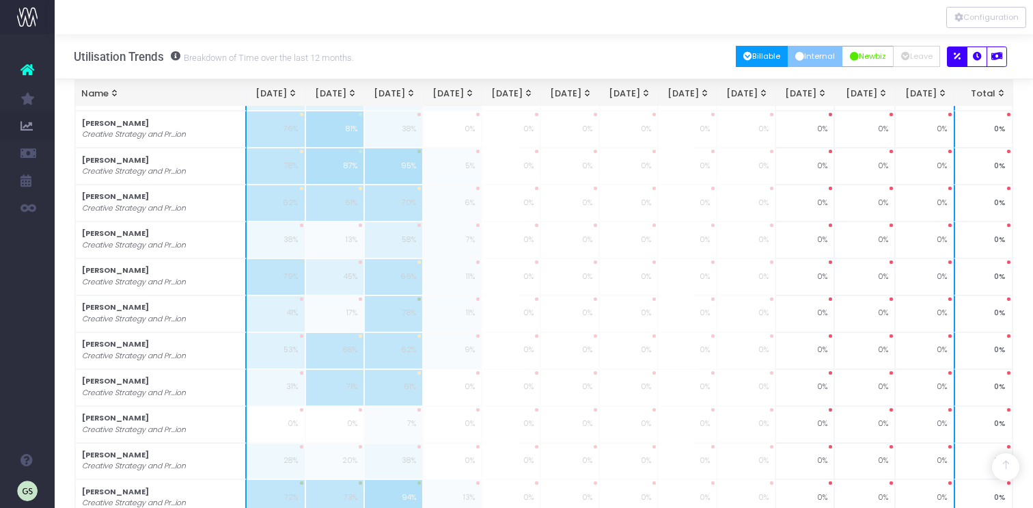
click at [812, 52] on button "Internal" at bounding box center [815, 56] width 55 height 21
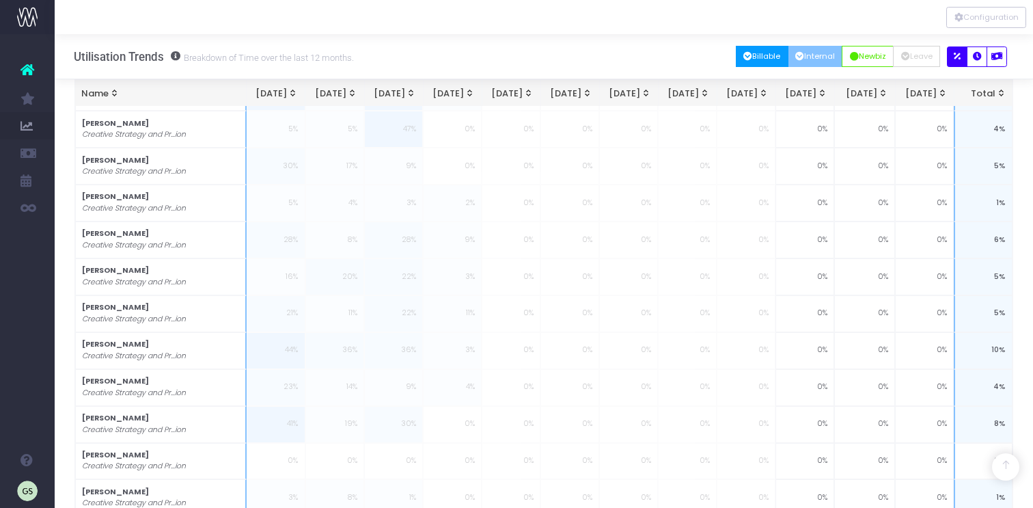
click at [754, 57] on button "Billable" at bounding box center [762, 56] width 53 height 21
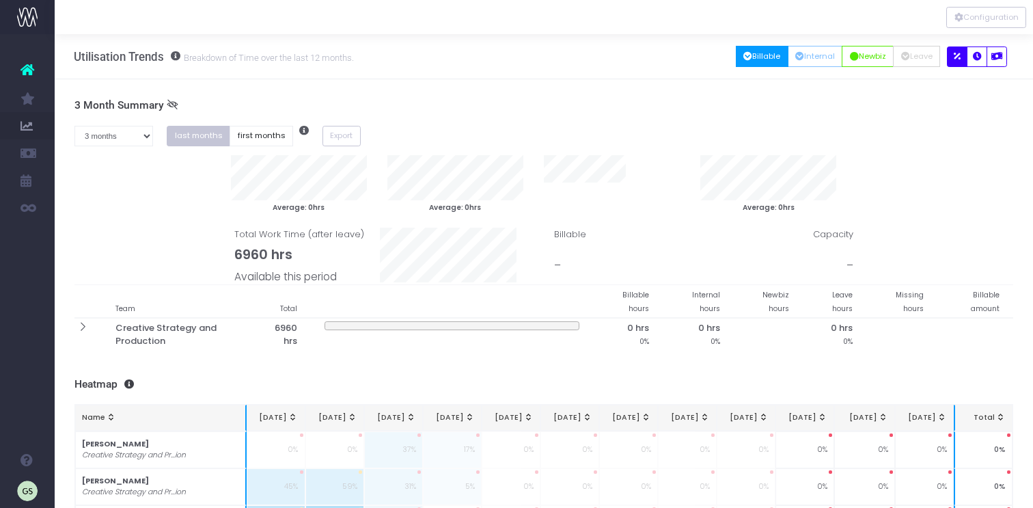
scroll to position [3, 0]
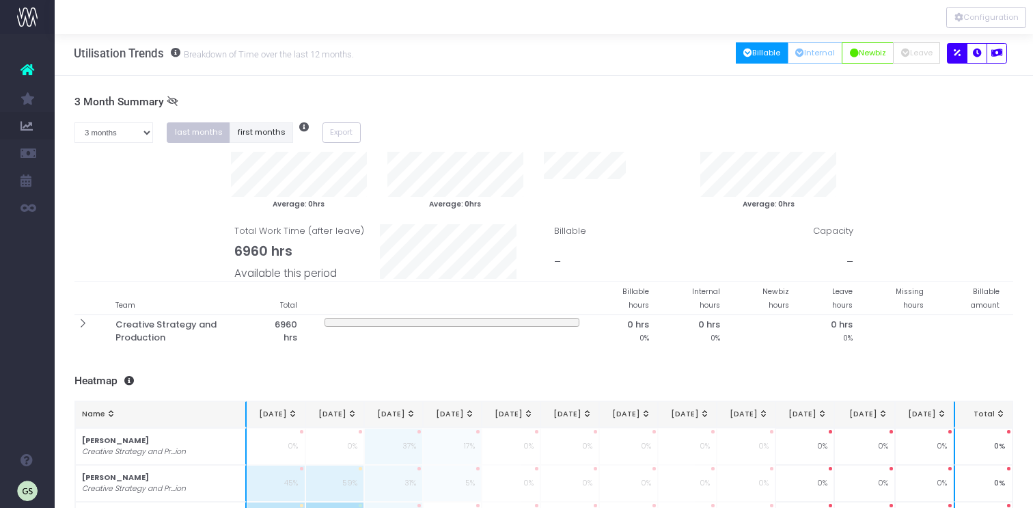
click at [258, 130] on button "first months" at bounding box center [262, 132] width 64 height 21
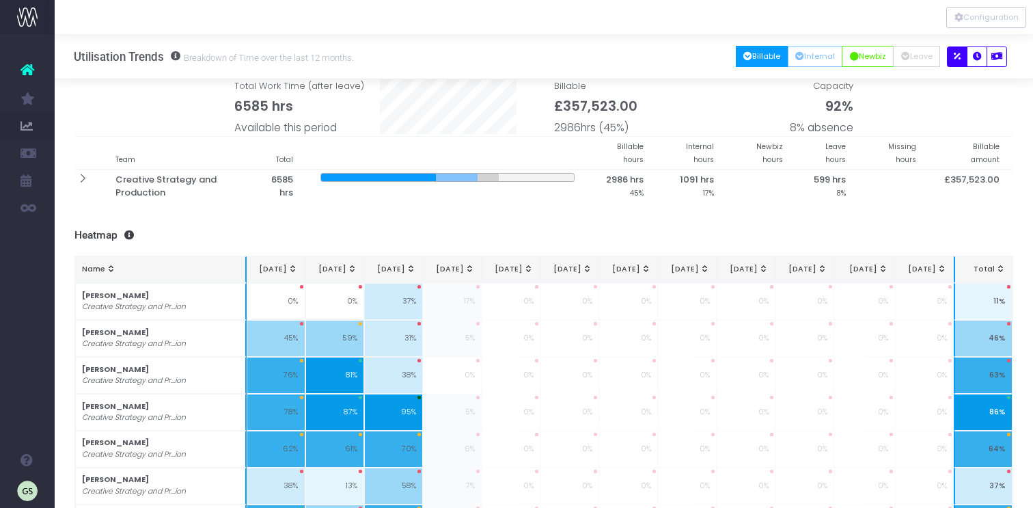
scroll to position [105, 0]
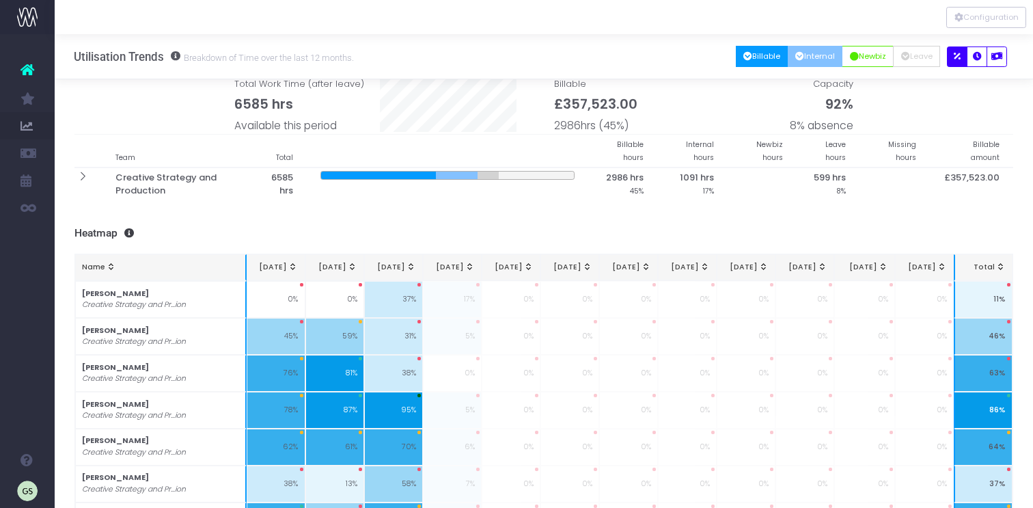
click at [814, 52] on button "Internal" at bounding box center [815, 56] width 55 height 21
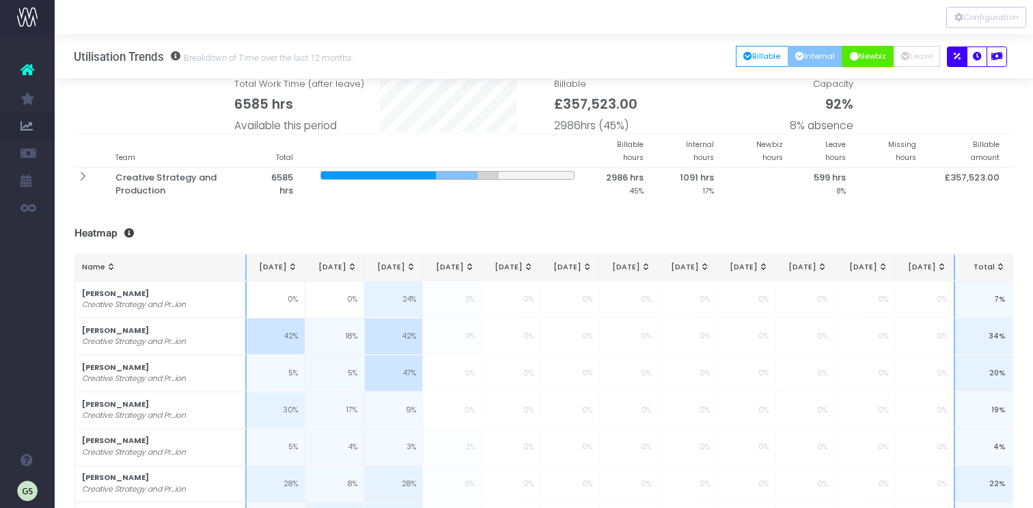
click at [864, 61] on button "Newbiz" at bounding box center [868, 56] width 52 height 21
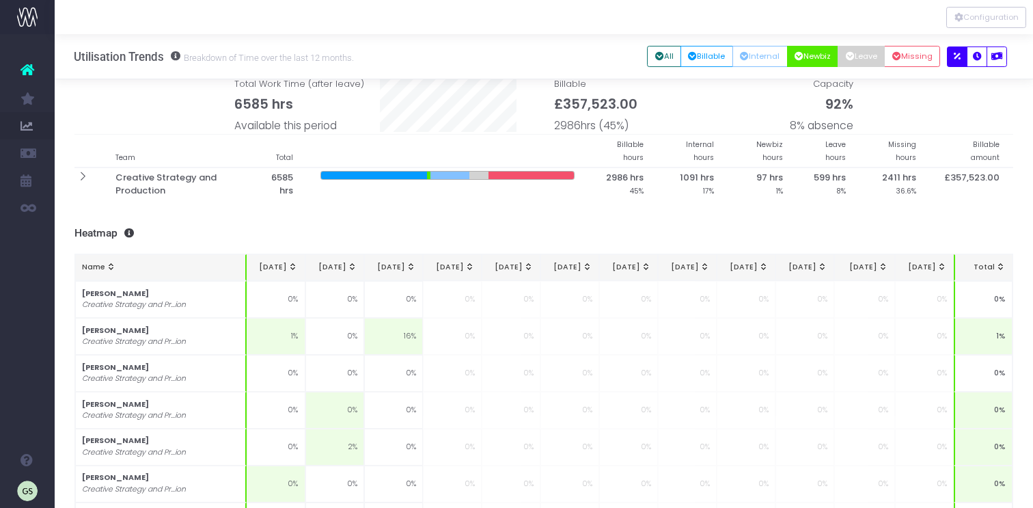
click at [864, 59] on button "Leave" at bounding box center [861, 56] width 47 height 21
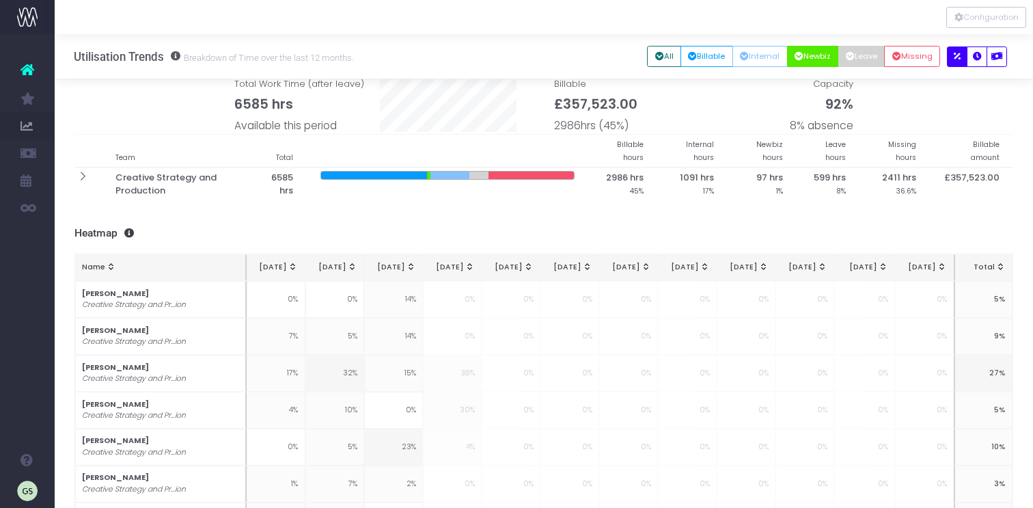
click at [818, 55] on button "Newbiz" at bounding box center [813, 56] width 52 height 21
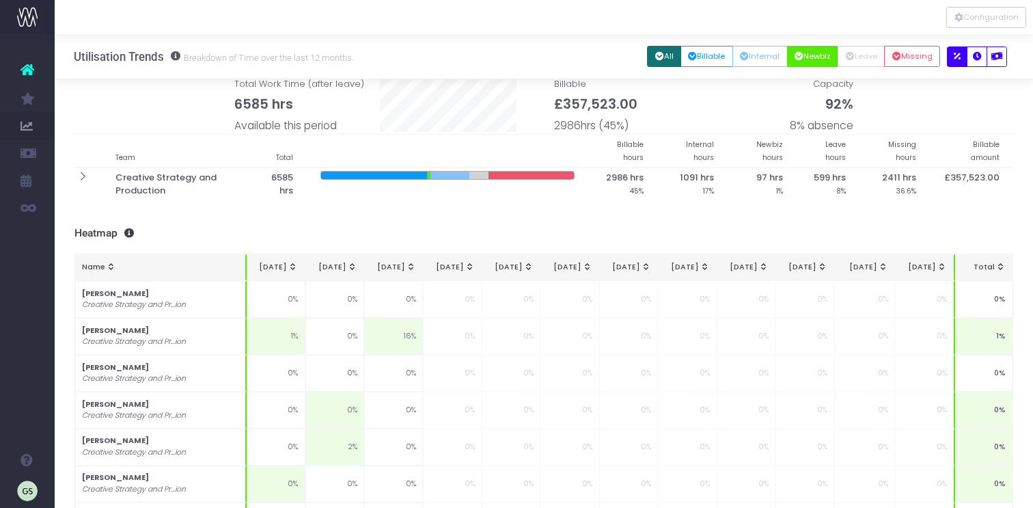
click at [663, 59] on button "All" at bounding box center [664, 56] width 34 height 21
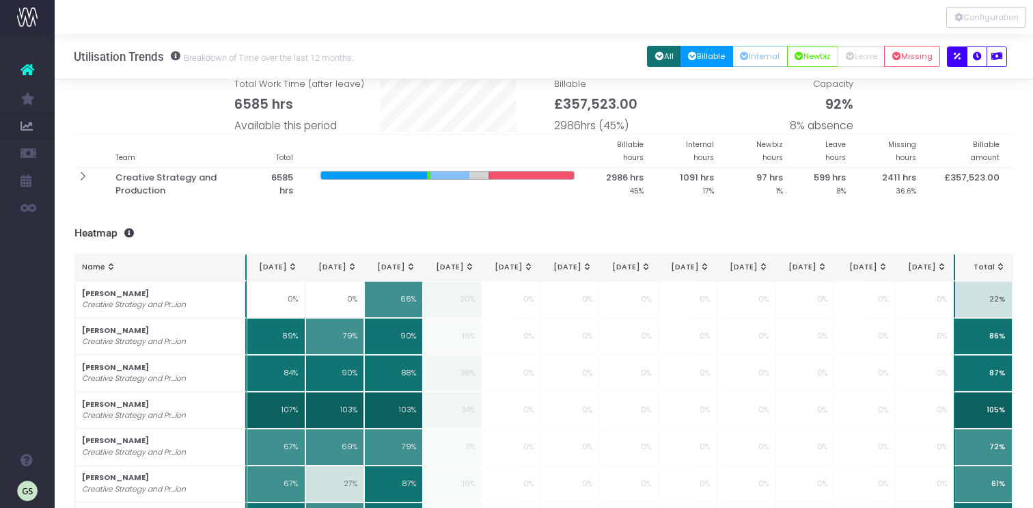
click at [689, 57] on icon "button" at bounding box center [692, 57] width 9 height 0
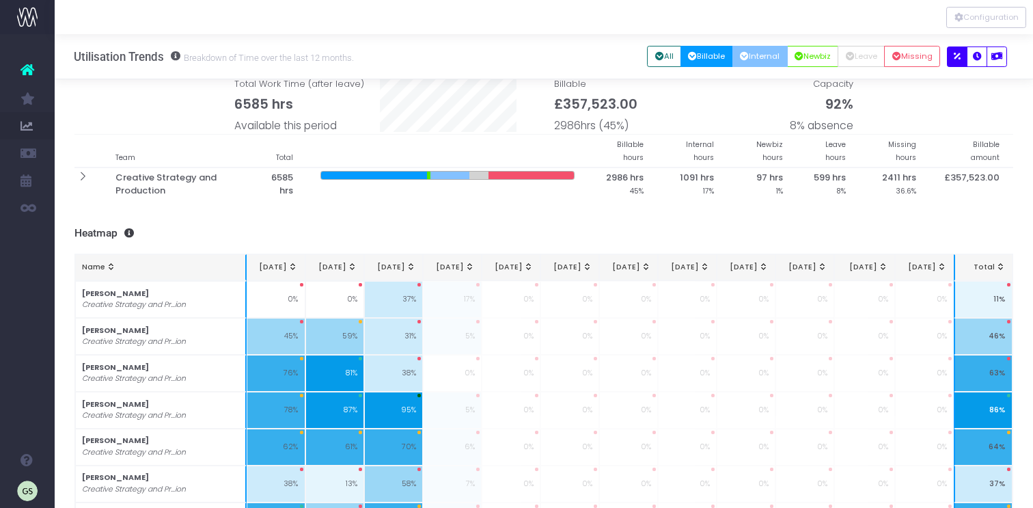
click at [745, 54] on button "Internal" at bounding box center [759, 56] width 55 height 21
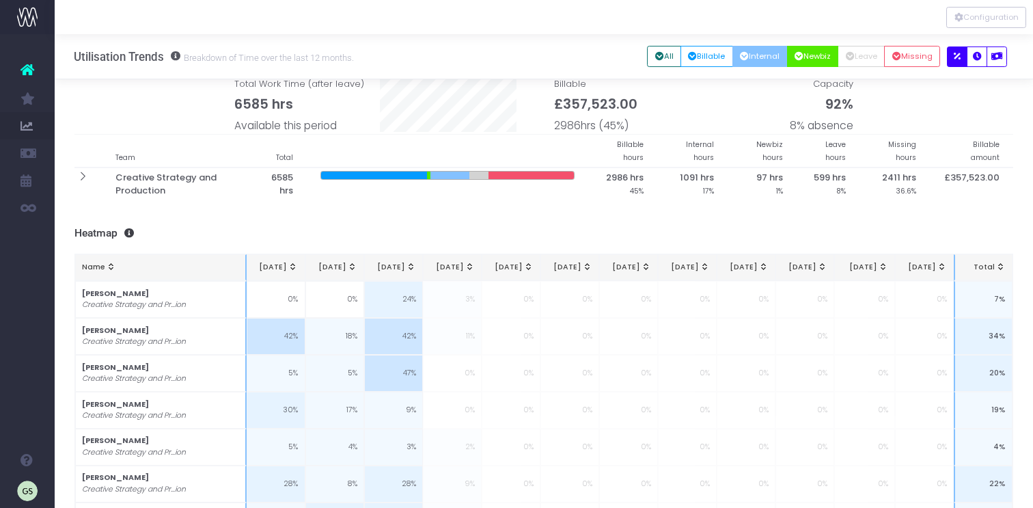
click at [808, 51] on button "Newbiz" at bounding box center [813, 56] width 52 height 21
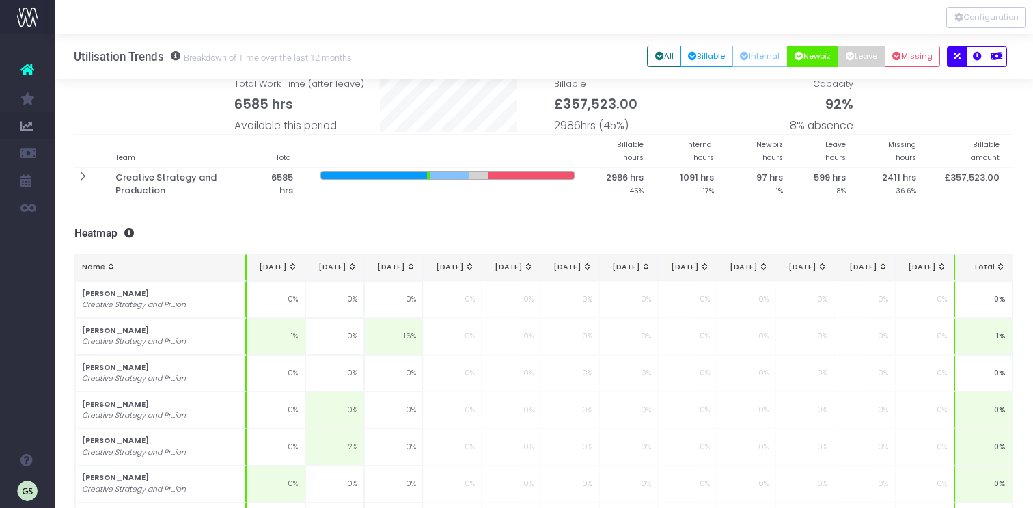
click at [860, 53] on button "Leave" at bounding box center [861, 56] width 47 height 21
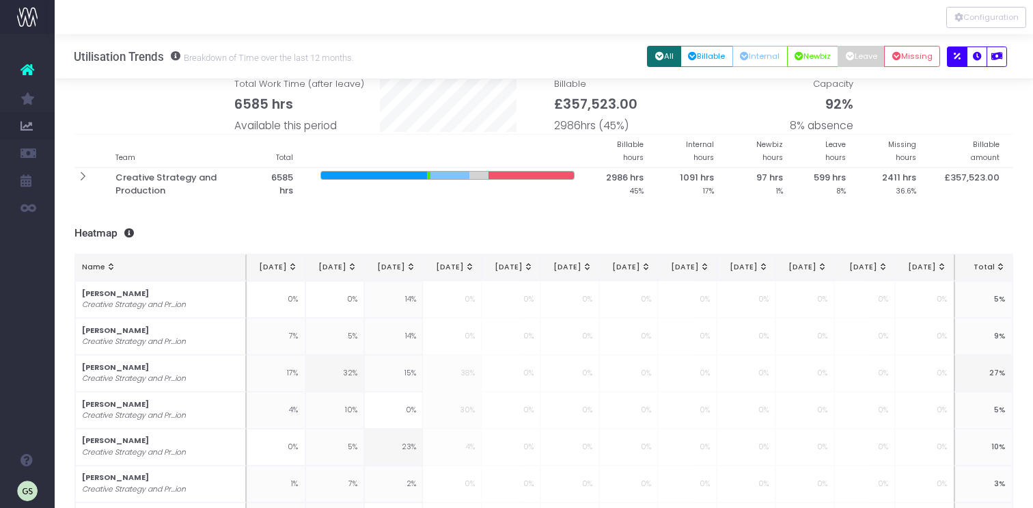
click at [663, 58] on button "All" at bounding box center [664, 56] width 34 height 21
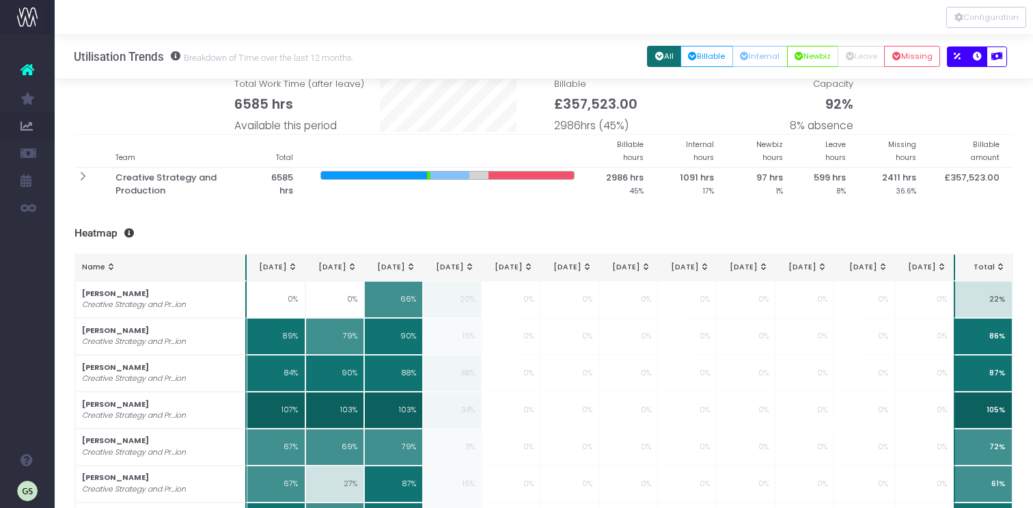
click at [977, 62] on button "button" at bounding box center [977, 56] width 20 height 20
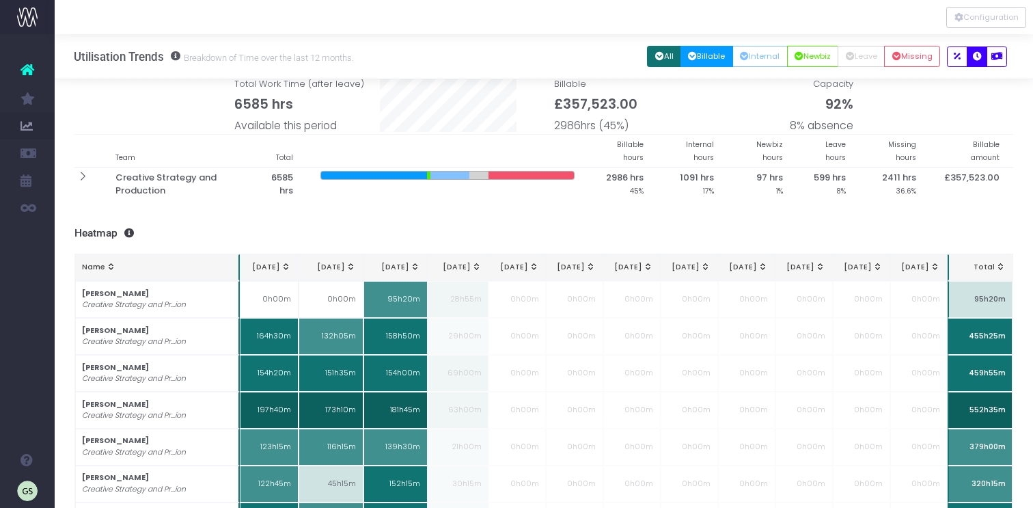
click at [700, 59] on button "Billable" at bounding box center [706, 56] width 53 height 21
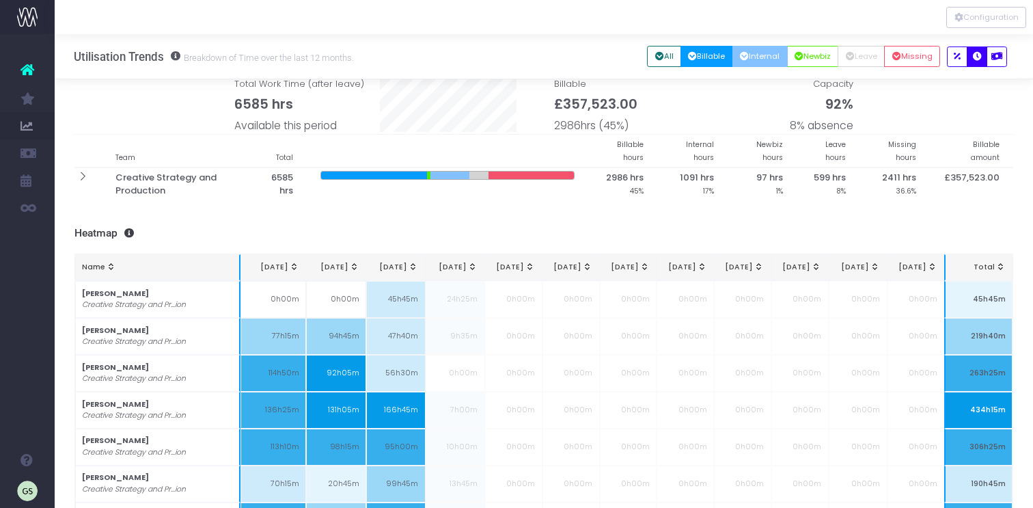
click at [740, 57] on icon "button" at bounding box center [744, 57] width 9 height 0
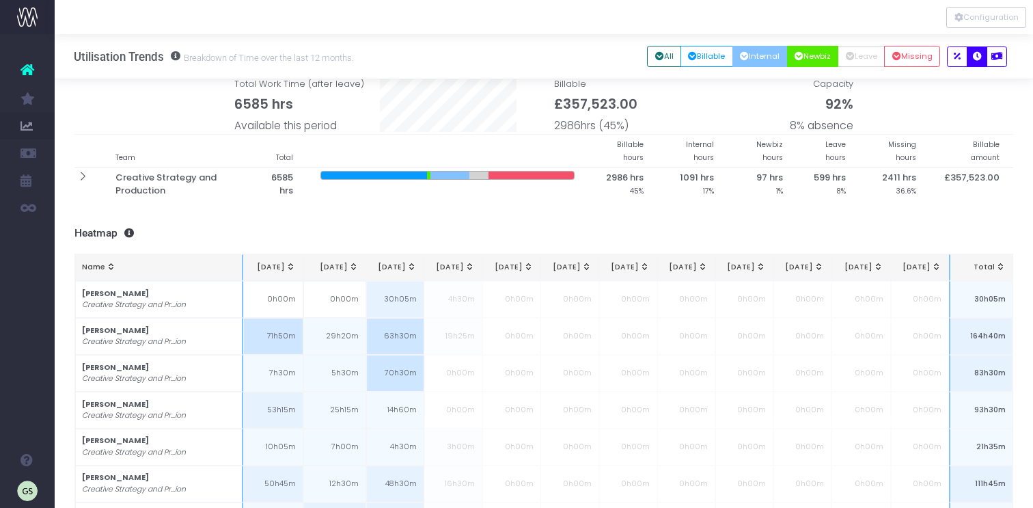
click at [803, 53] on button "Newbiz" at bounding box center [813, 56] width 52 height 21
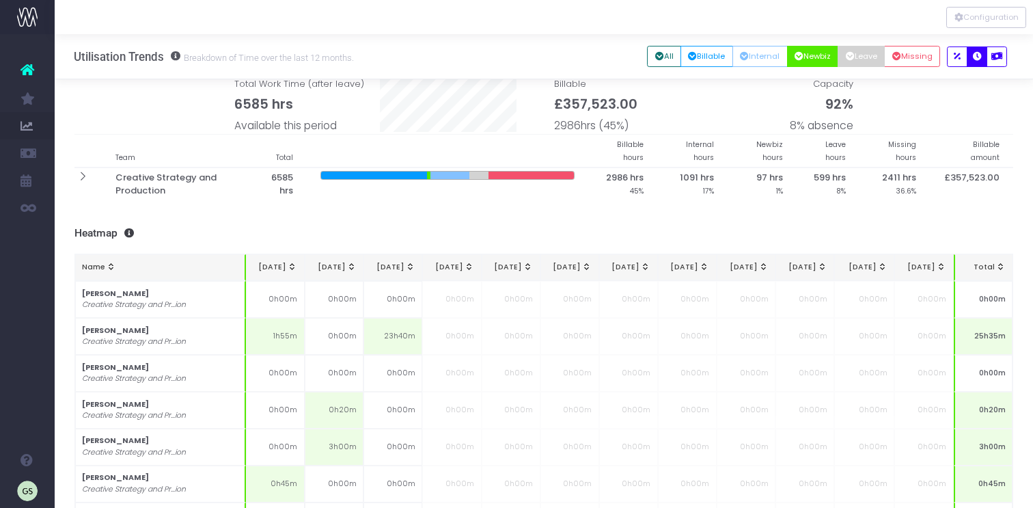
click at [857, 60] on button "Leave" at bounding box center [861, 56] width 47 height 21
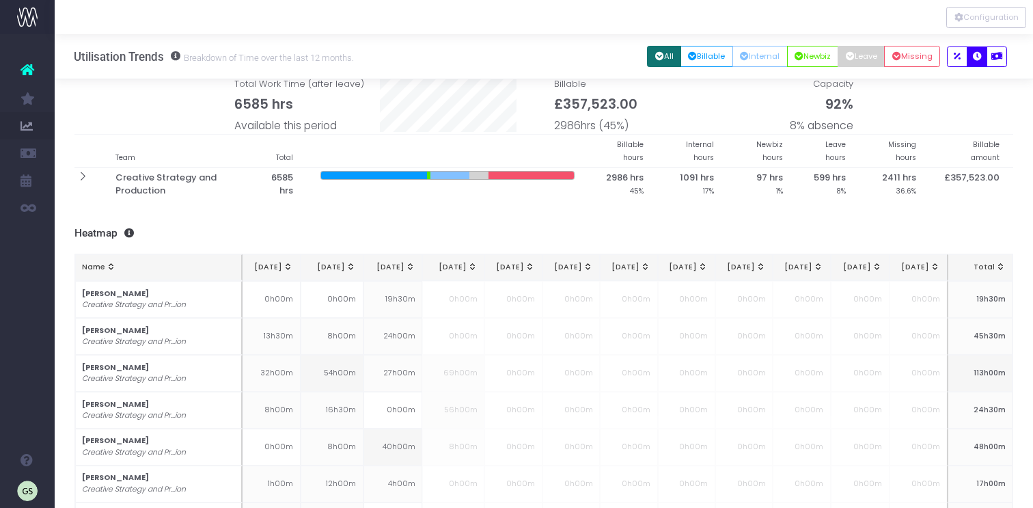
click at [660, 55] on button "All" at bounding box center [664, 56] width 34 height 21
